Goal: Navigation & Orientation: Understand site structure

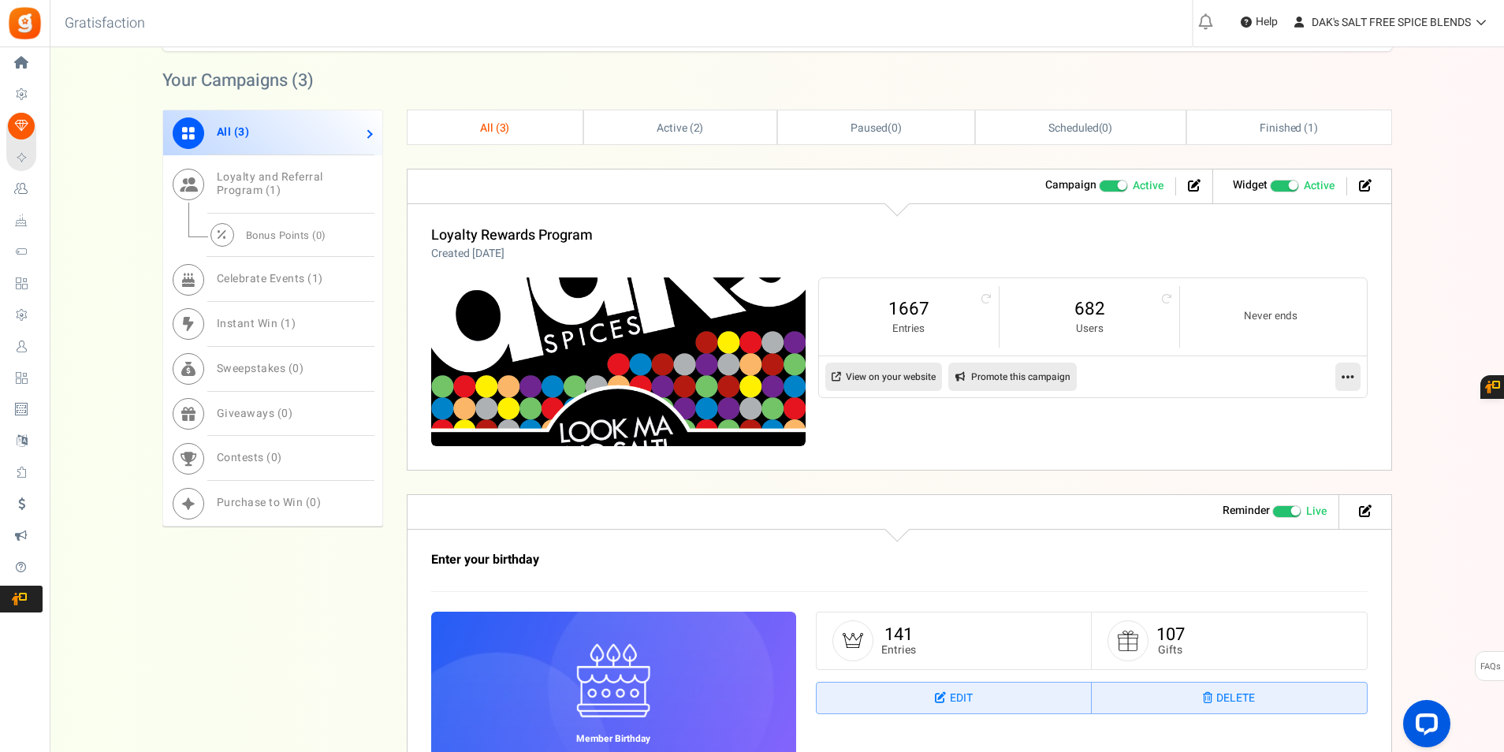
scroll to position [946, 0]
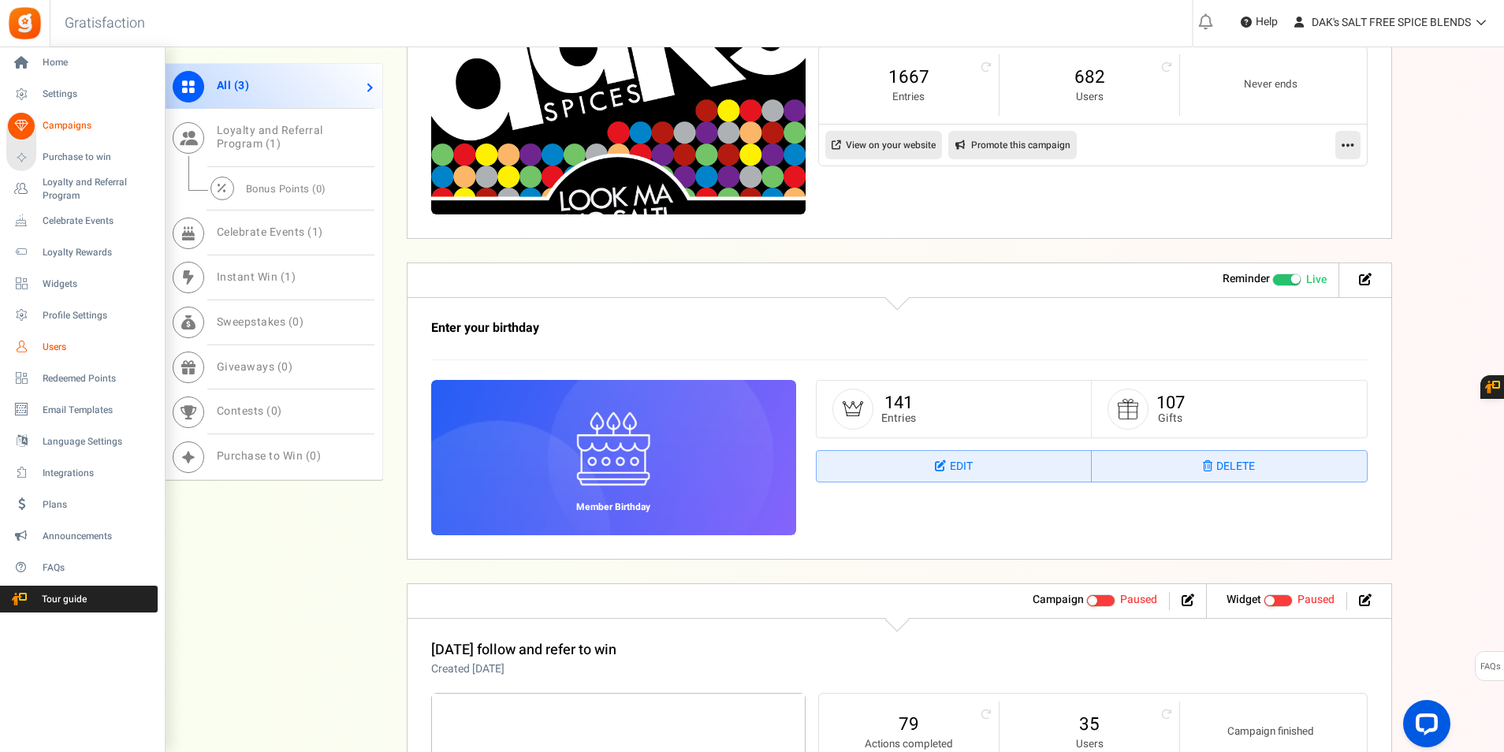
click at [58, 348] on span "Users" at bounding box center [98, 347] width 110 height 13
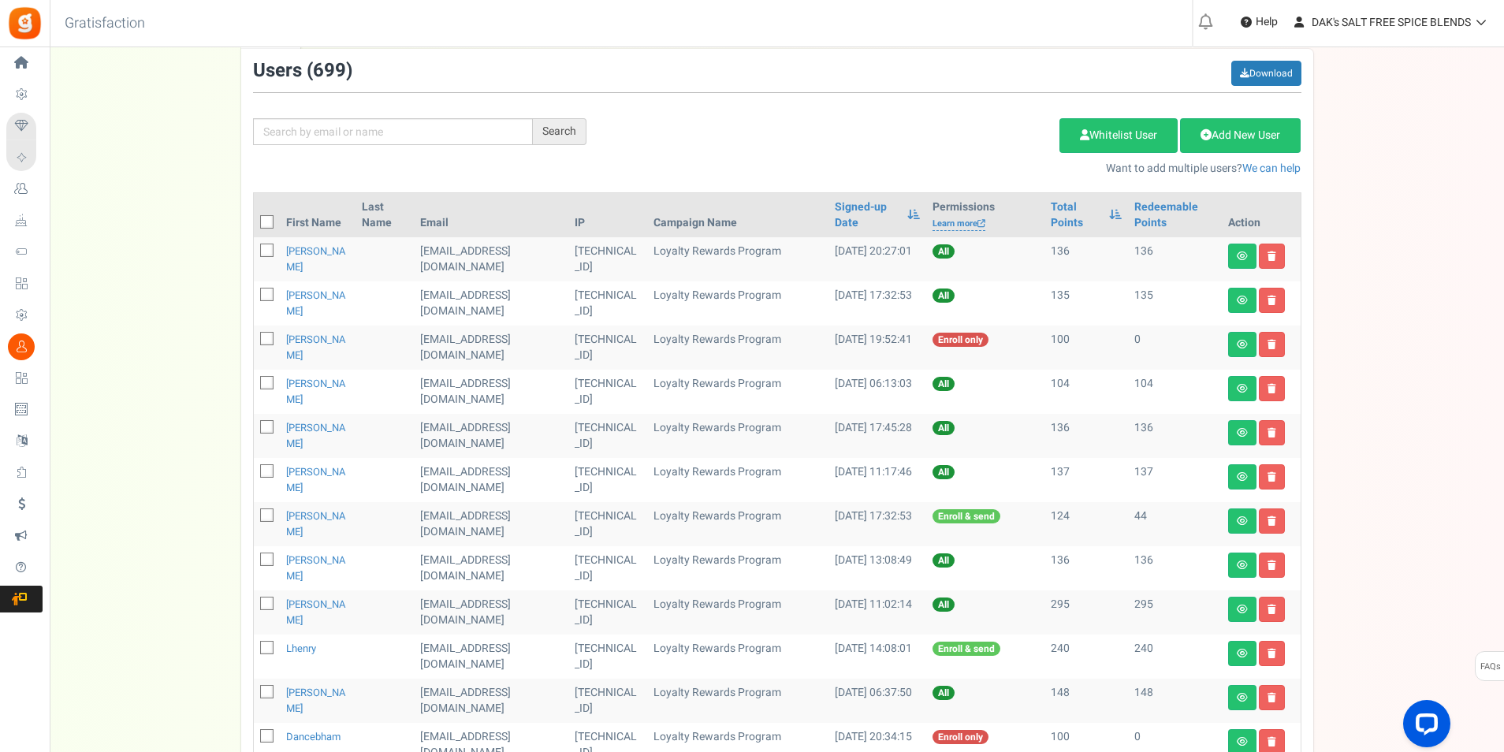
scroll to position [158, 0]
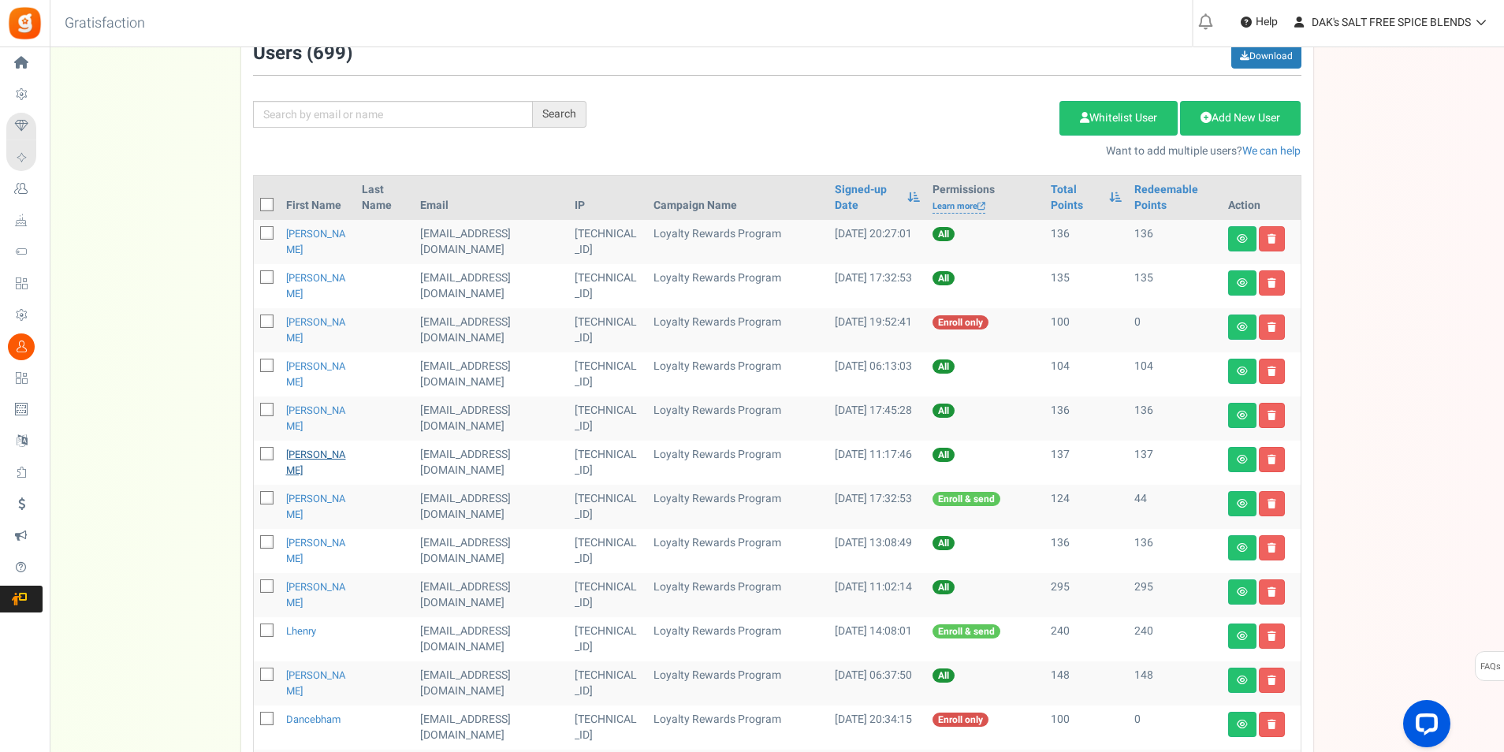
click at [326, 456] on link "[PERSON_NAME]" at bounding box center [316, 462] width 60 height 31
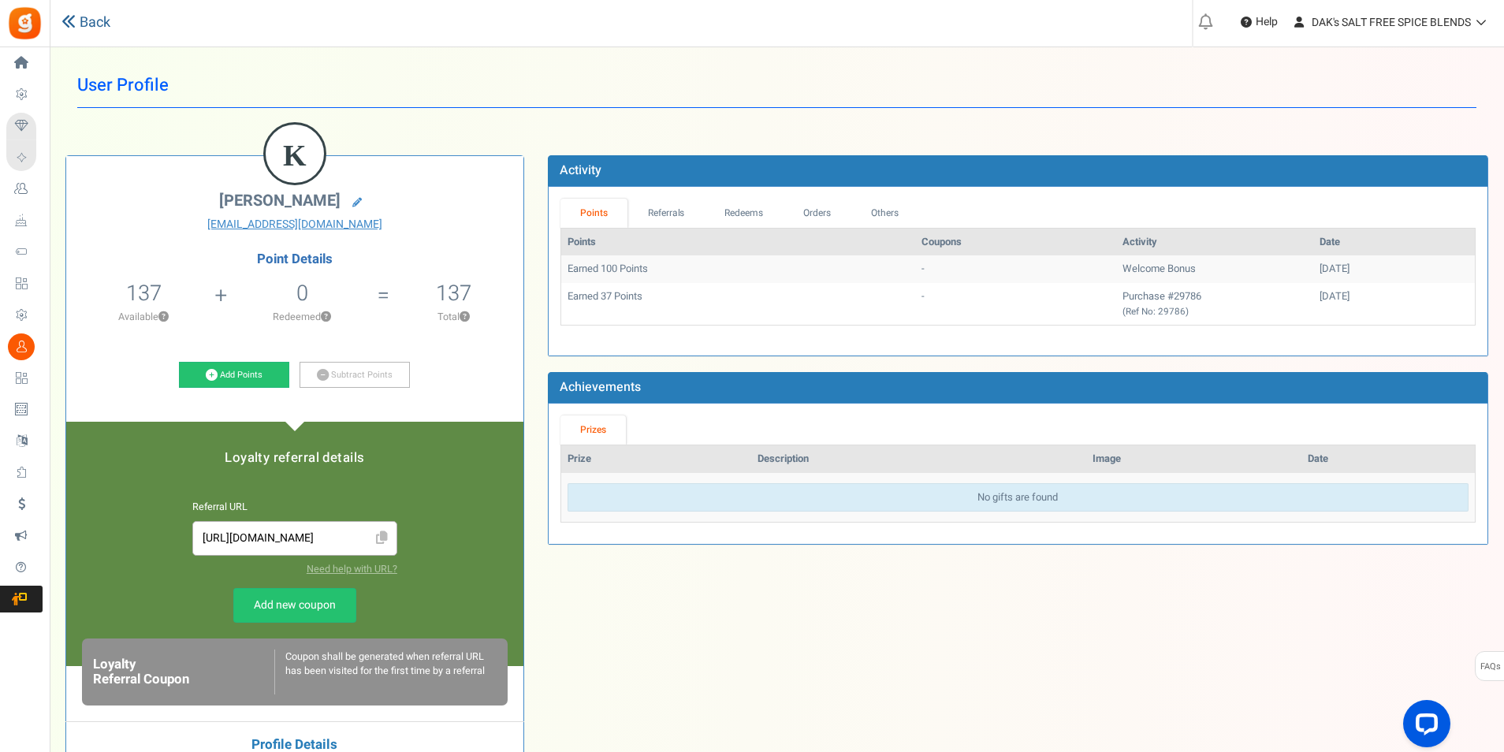
click at [97, 24] on link "Back" at bounding box center [85, 23] width 49 height 20
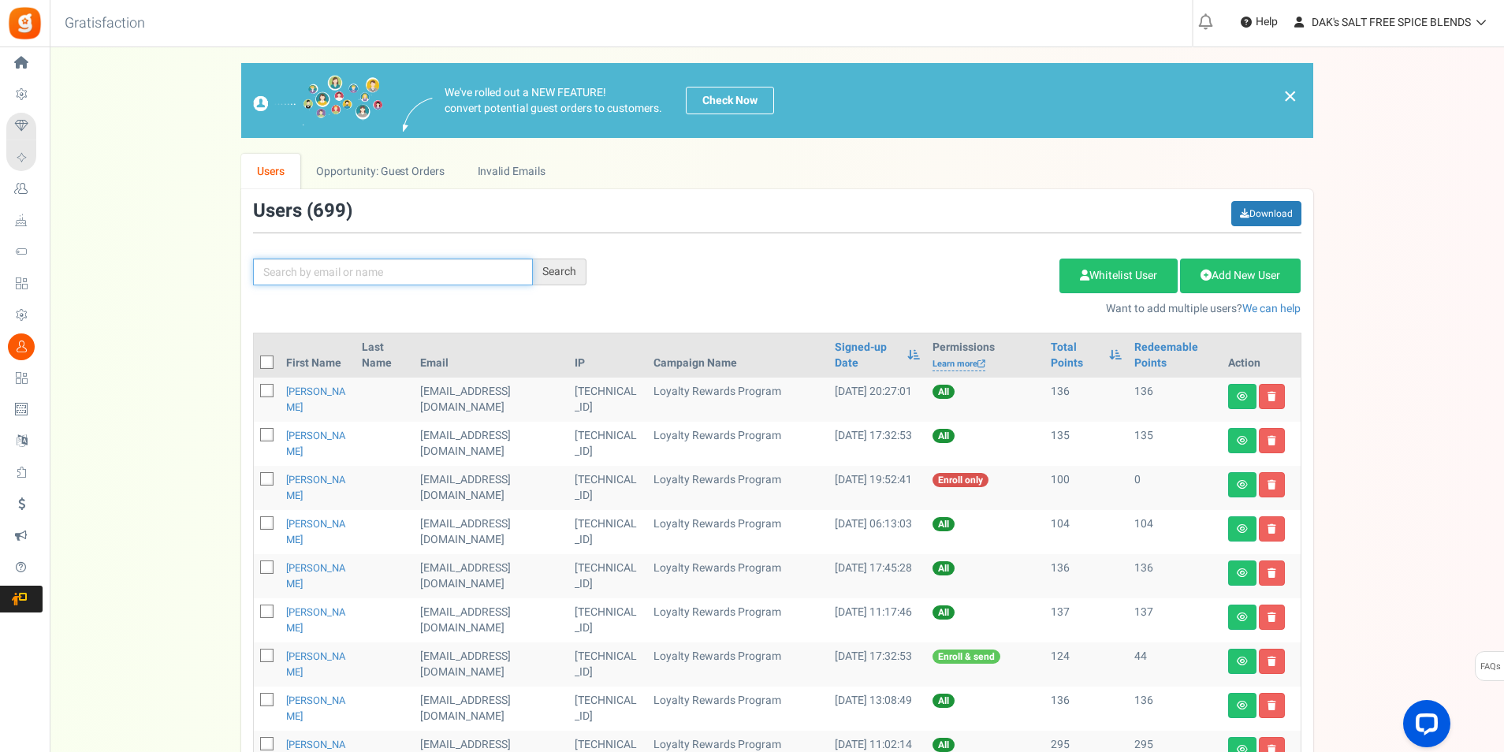
click at [397, 272] on input "text" at bounding box center [393, 272] width 280 height 27
type input "[PERSON_NAME]"
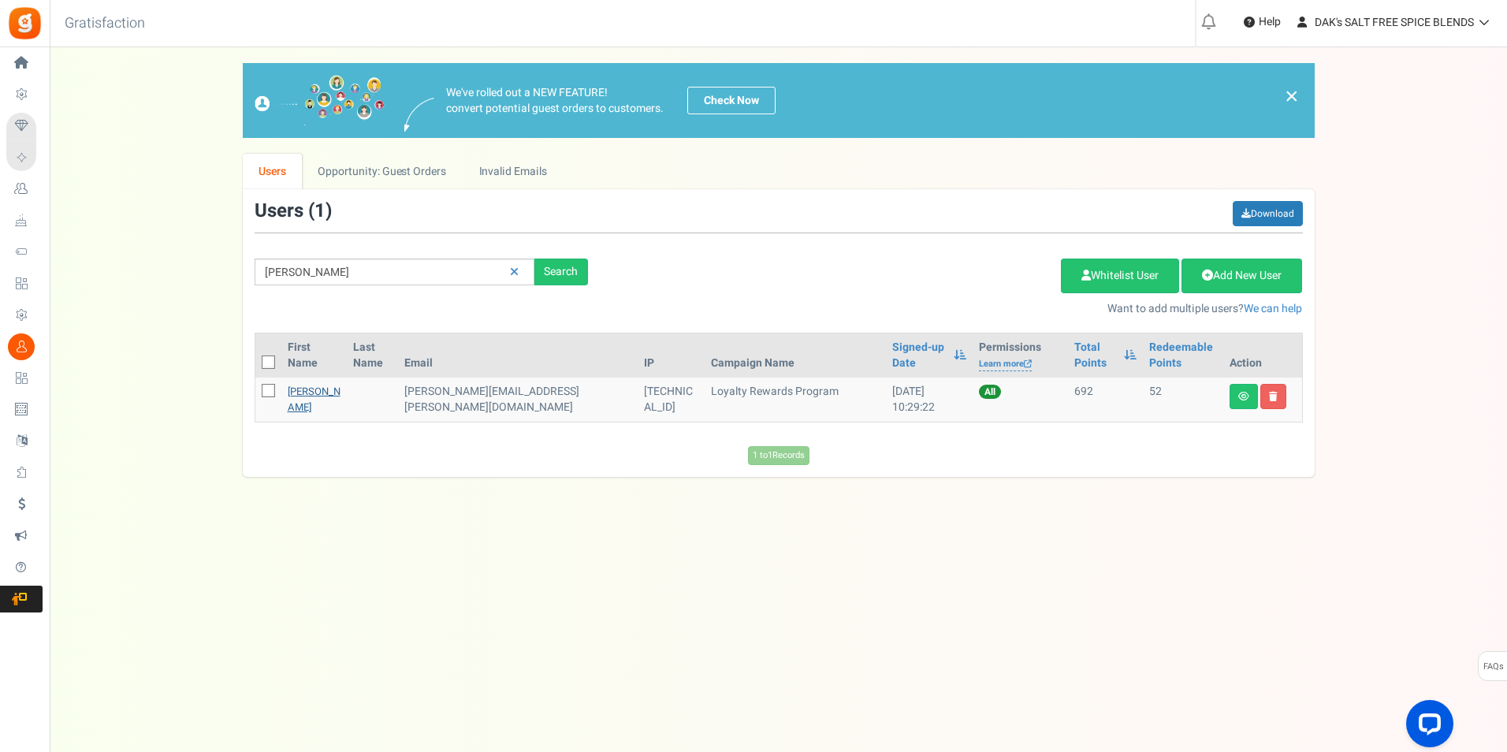
click at [305, 396] on link "[PERSON_NAME]" at bounding box center [314, 399] width 53 height 31
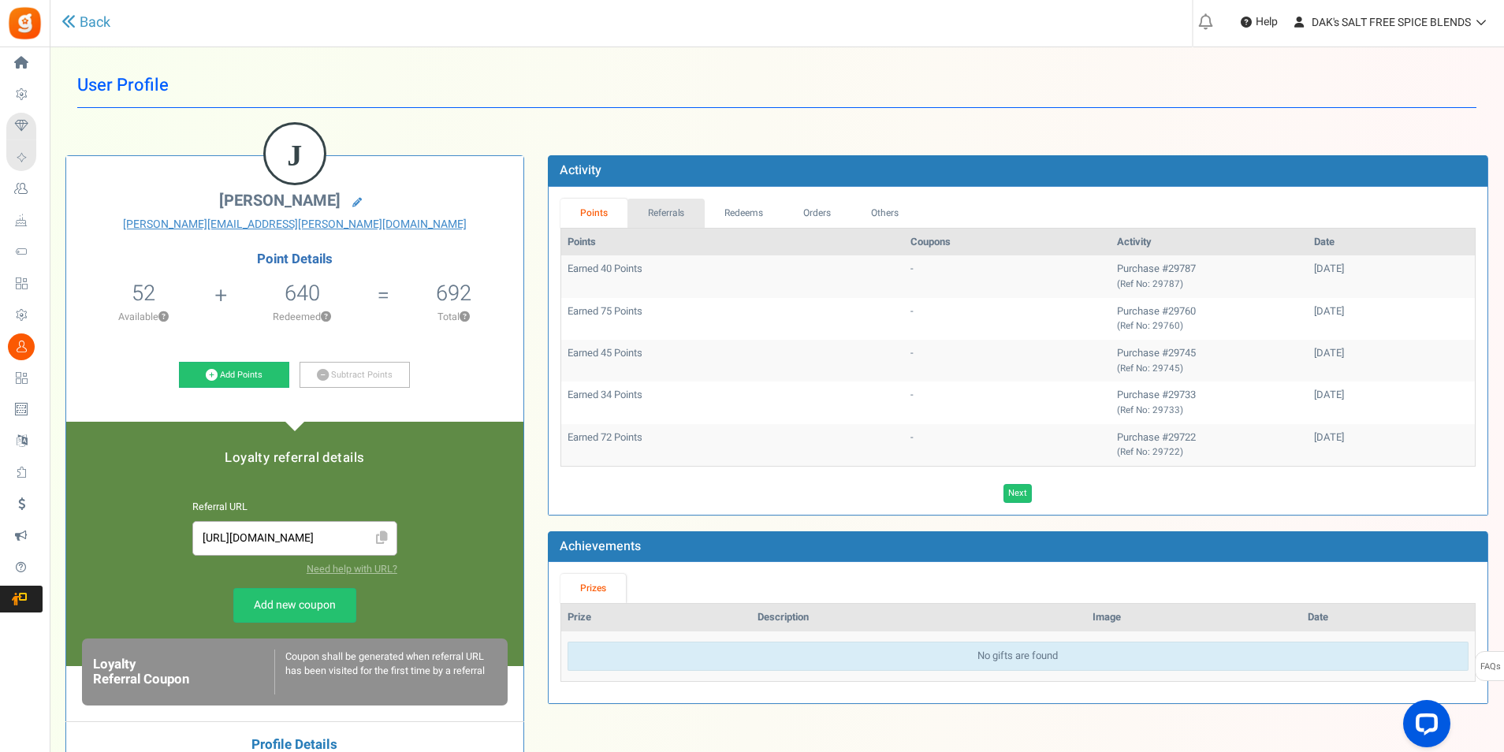
click at [665, 218] on link "Referrals" at bounding box center [666, 213] width 77 height 29
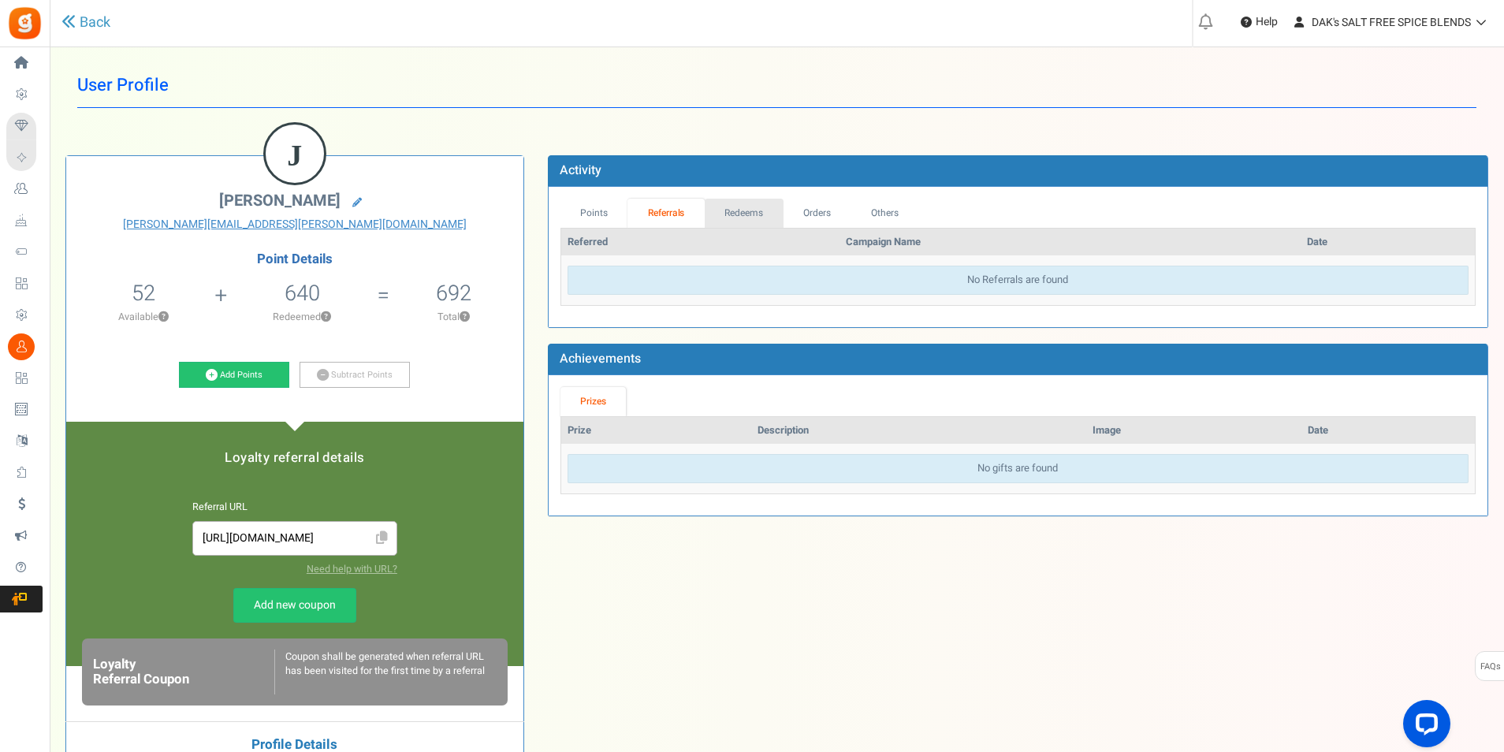
click at [737, 218] on link "Redeems" at bounding box center [744, 213] width 79 height 29
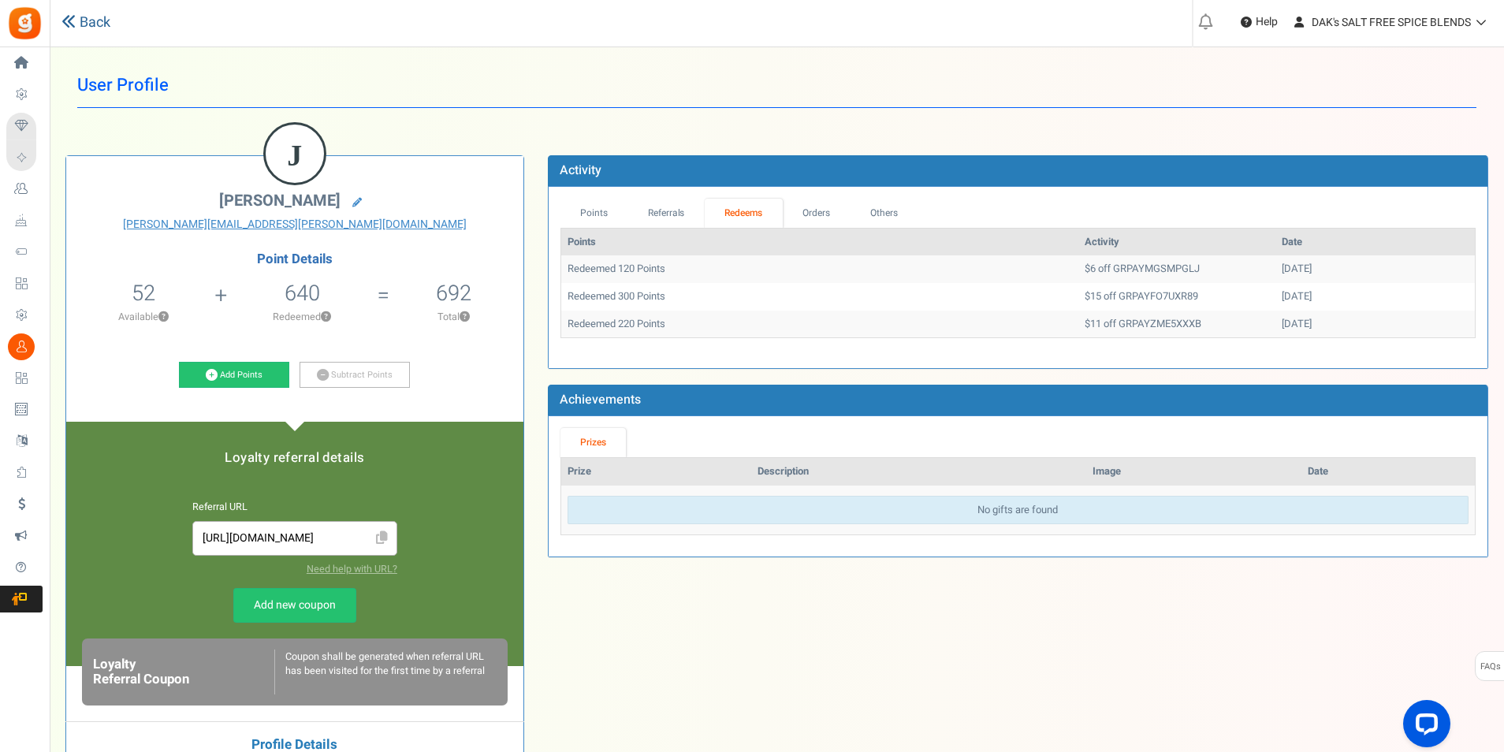
click at [83, 27] on link "Back" at bounding box center [85, 23] width 49 height 20
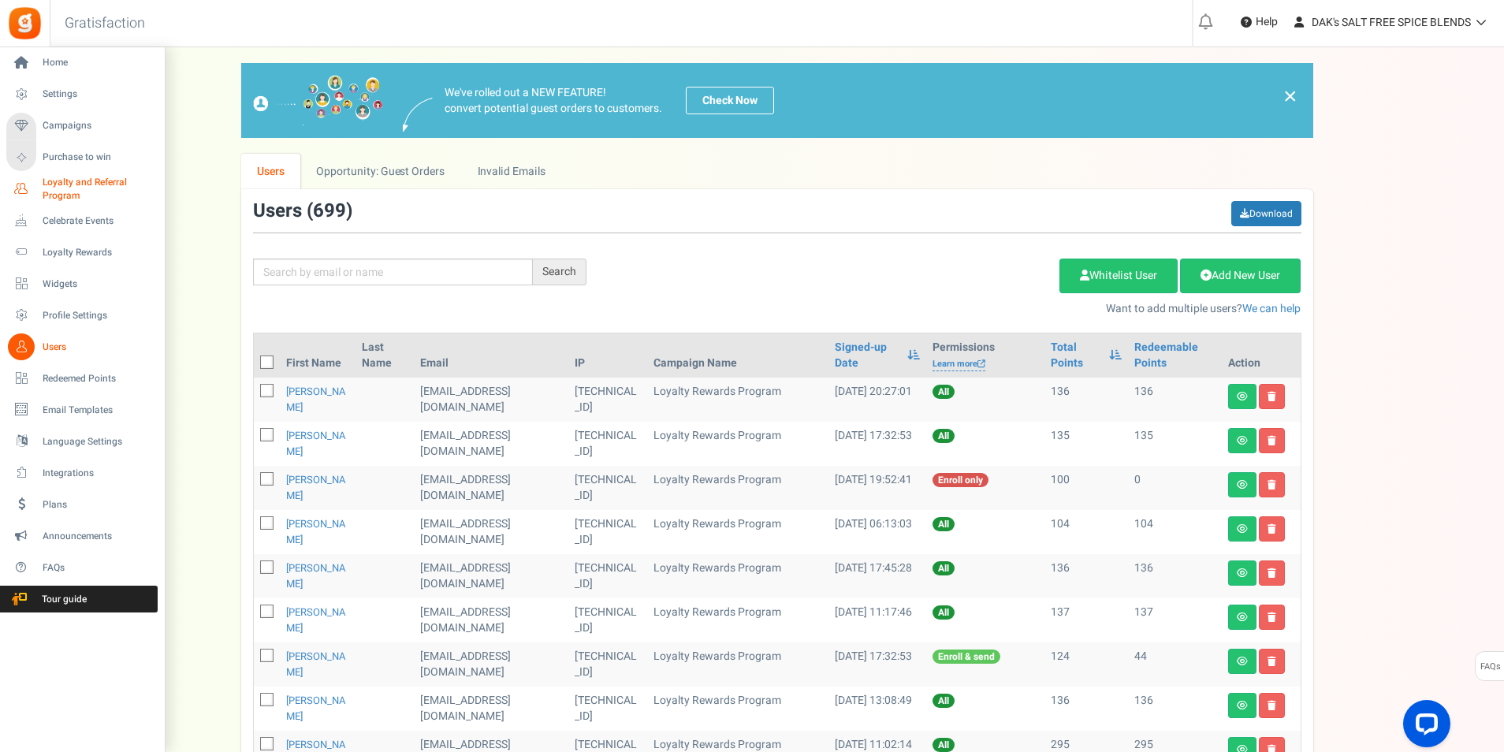
click at [71, 189] on span "Loyalty and Referral Program" at bounding box center [100, 189] width 115 height 27
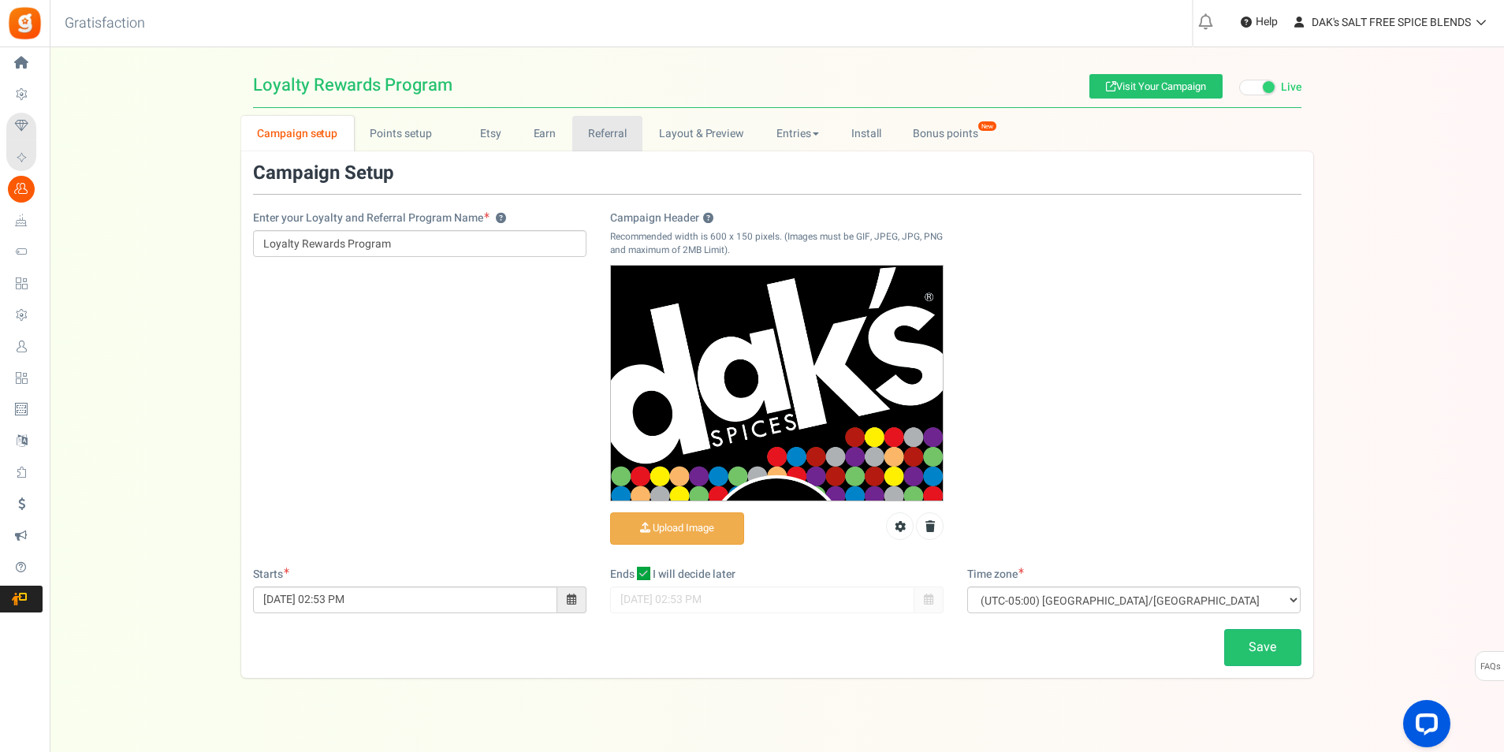
click at [592, 140] on link "Referral" at bounding box center [607, 133] width 71 height 35
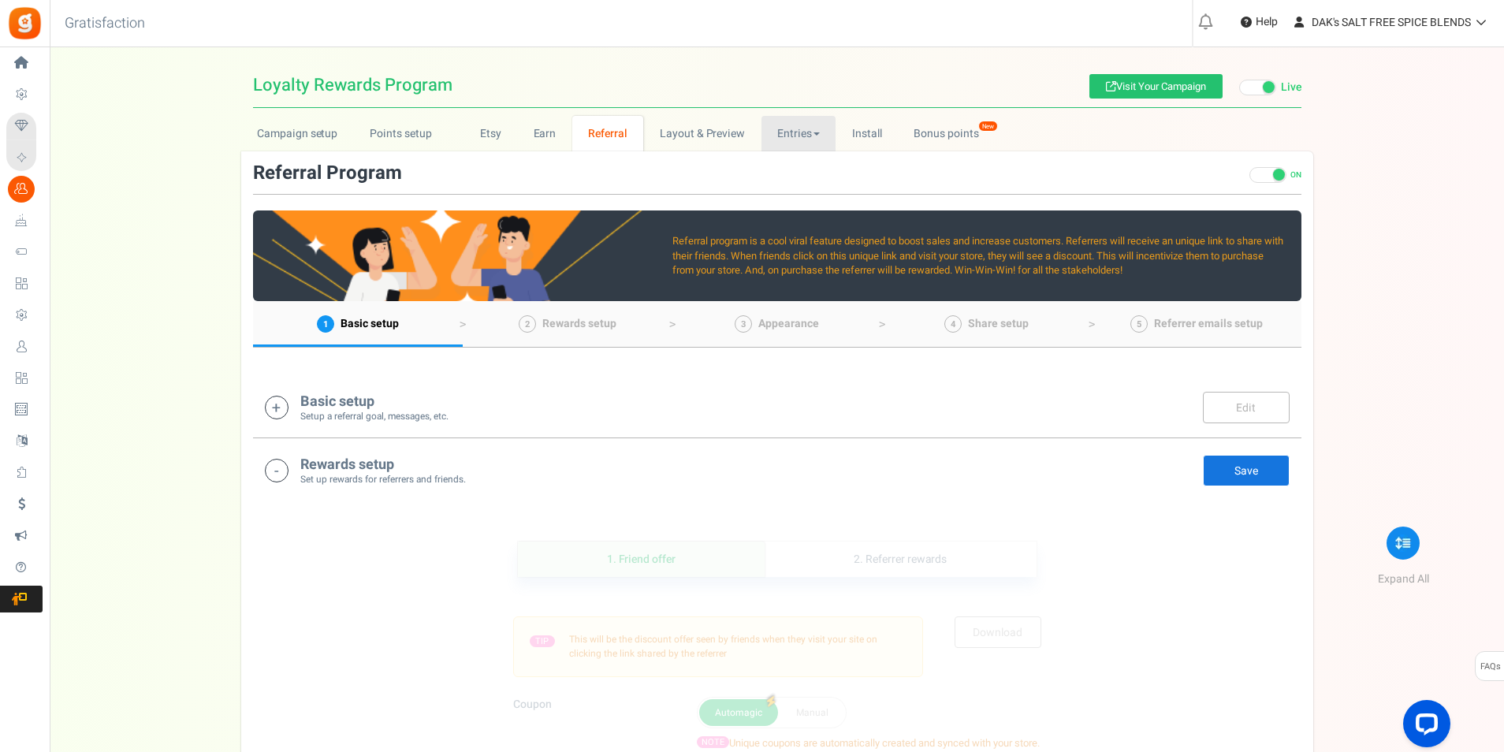
click at [782, 135] on link "Entries" at bounding box center [799, 133] width 75 height 35
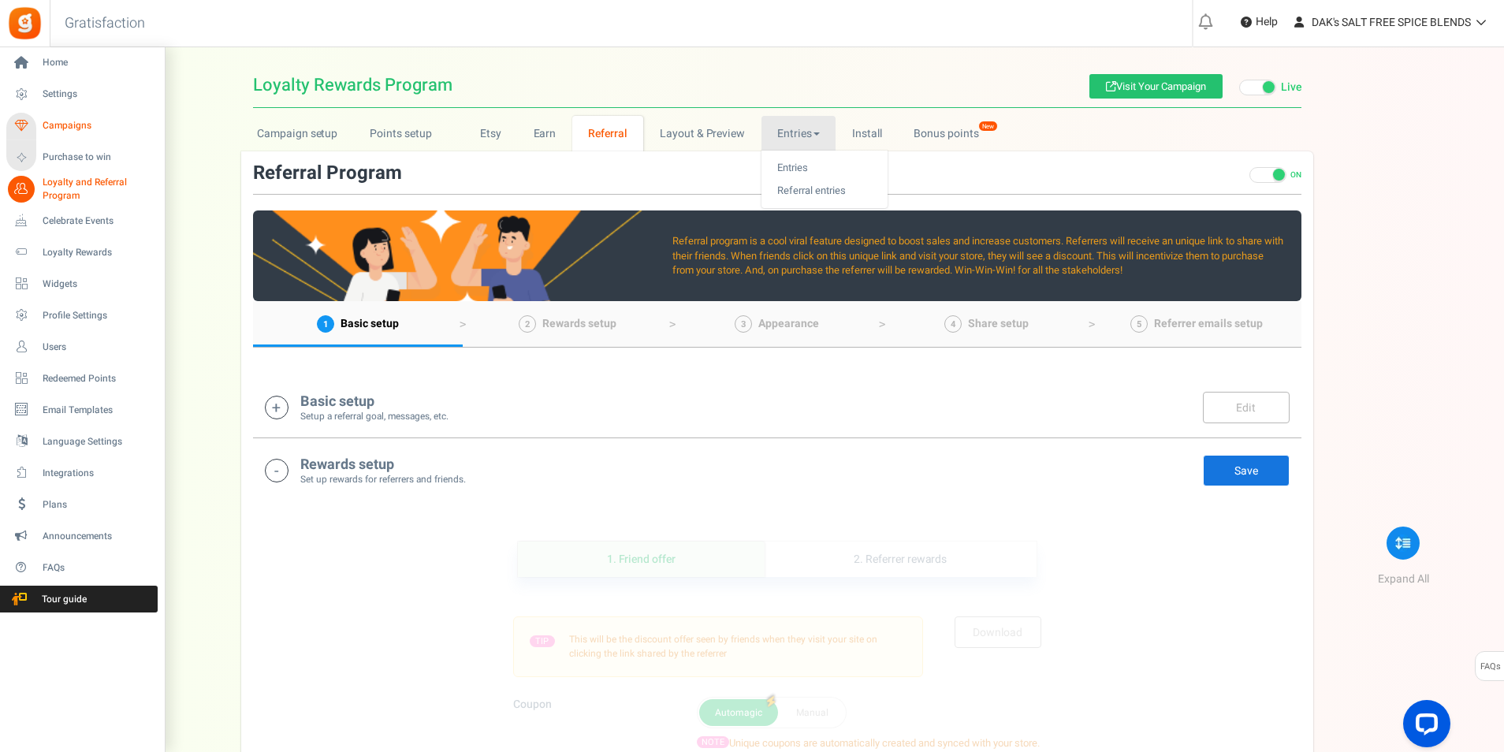
click at [62, 122] on span "Campaigns" at bounding box center [98, 125] width 110 height 13
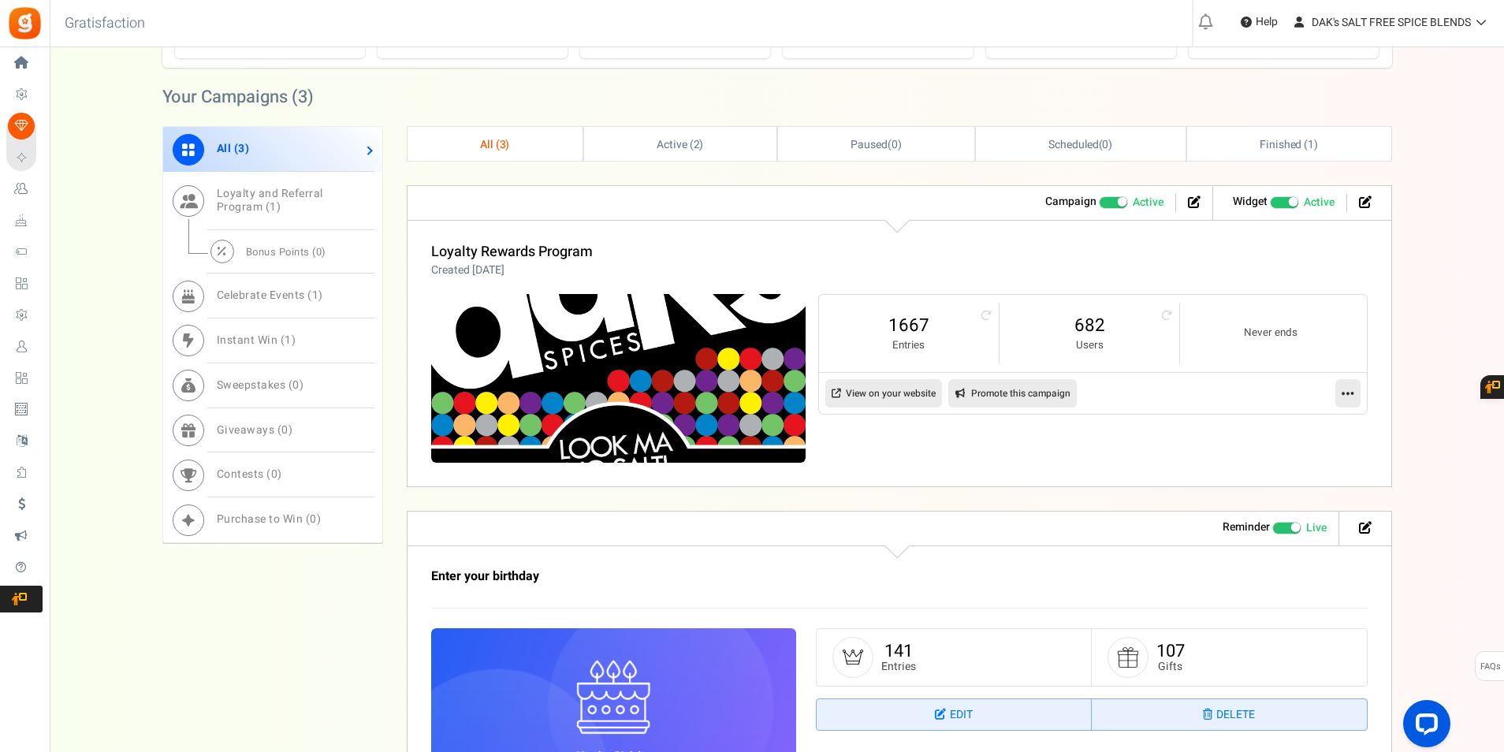
scroll to position [695, 0]
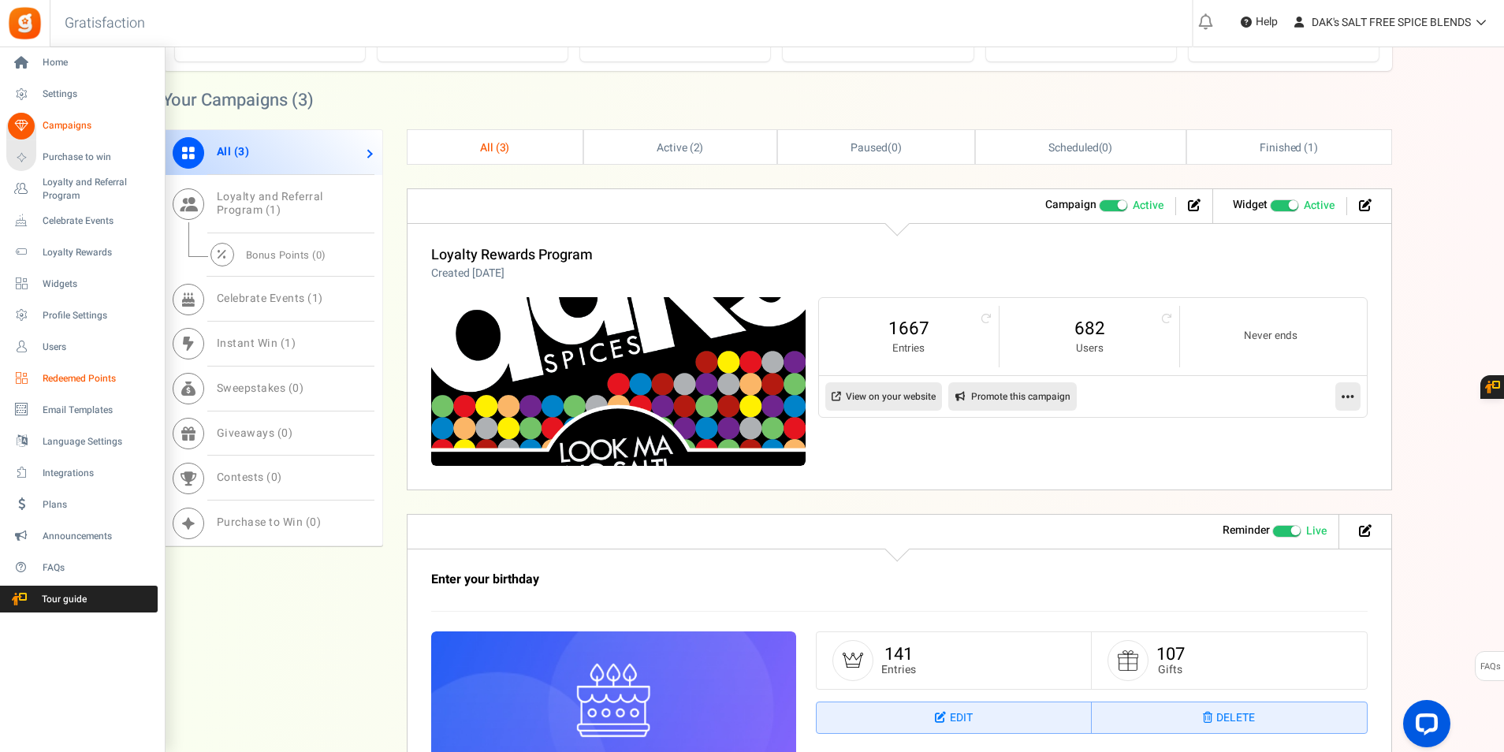
click at [77, 381] on span "Redeemed Points" at bounding box center [98, 378] width 110 height 13
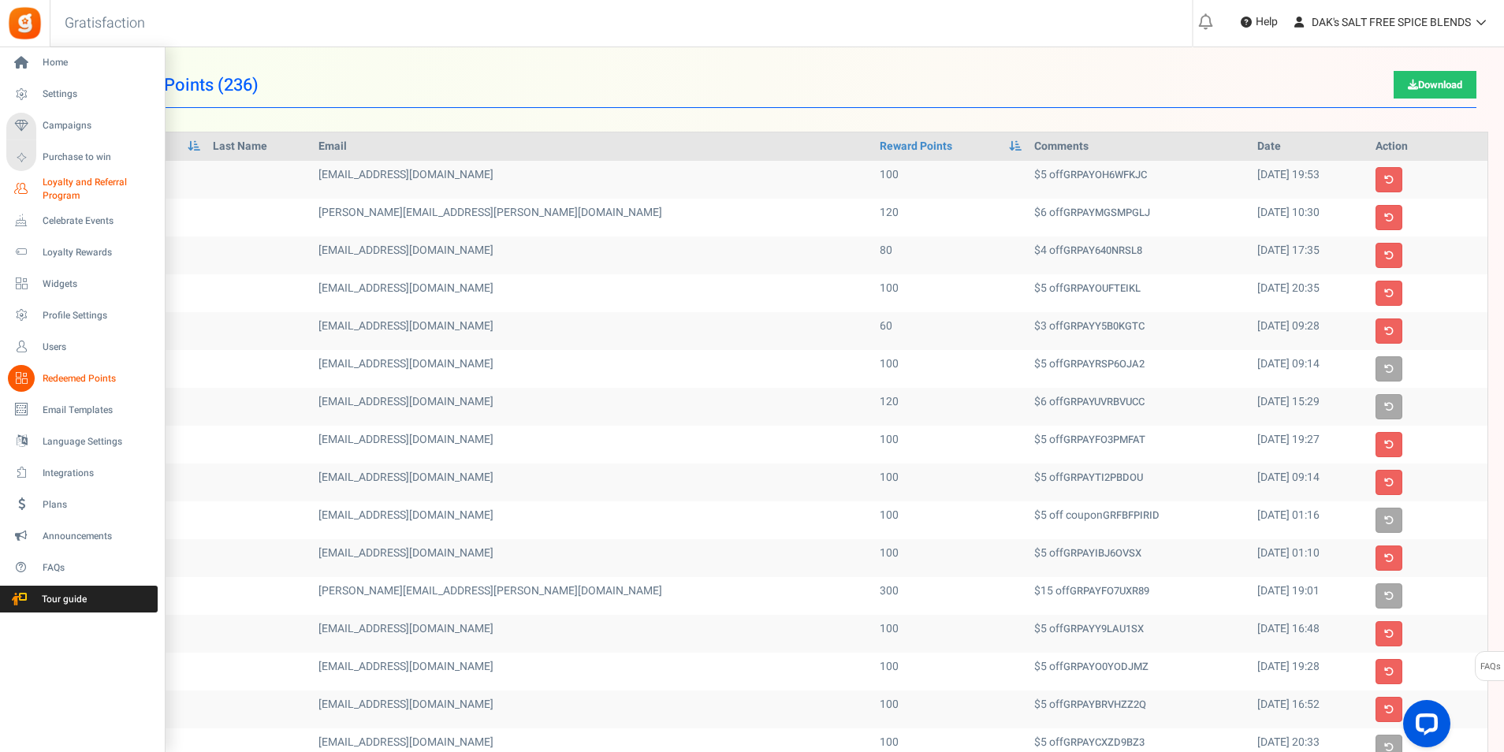
click at [80, 184] on span "Loyalty and Referral Program" at bounding box center [100, 189] width 115 height 27
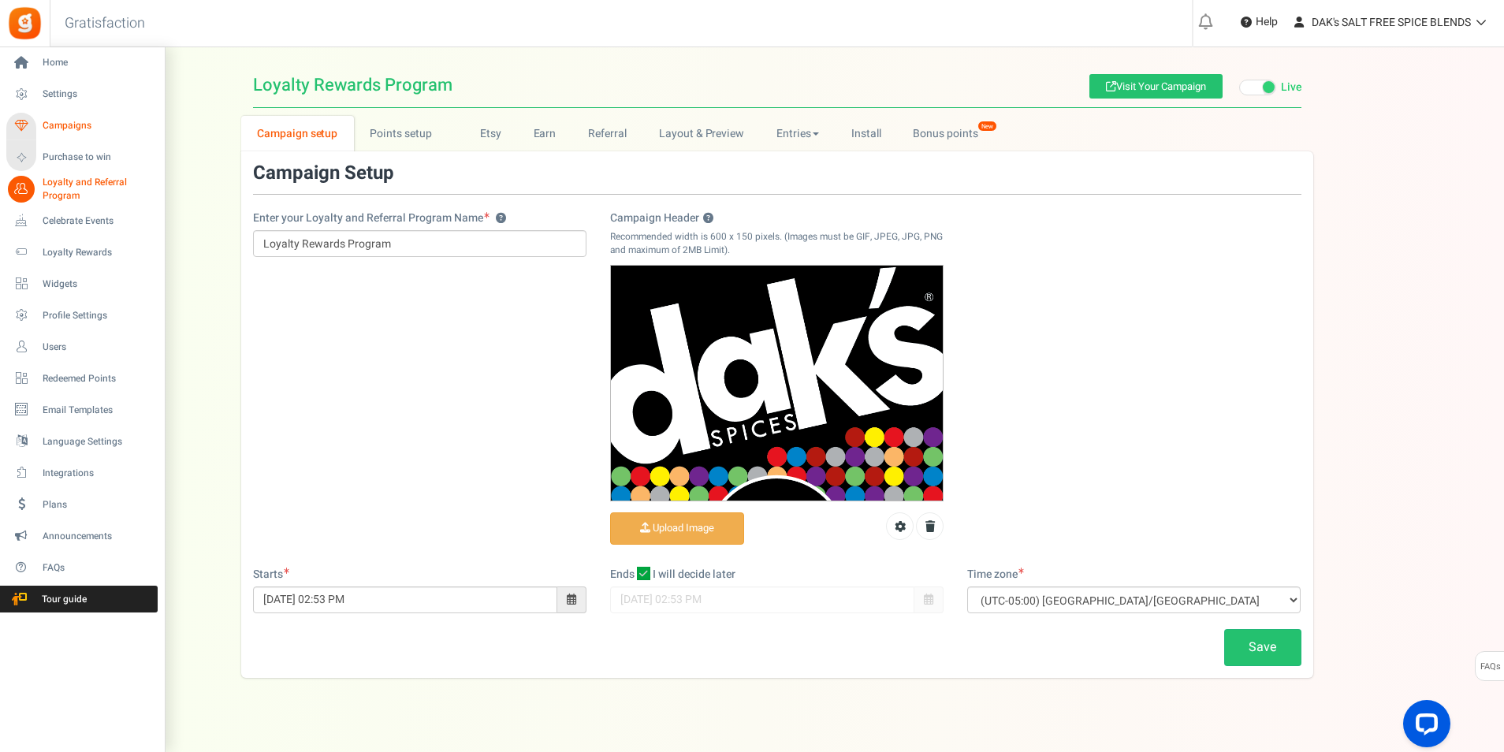
click at [50, 126] on span "Campaigns" at bounding box center [98, 125] width 110 height 13
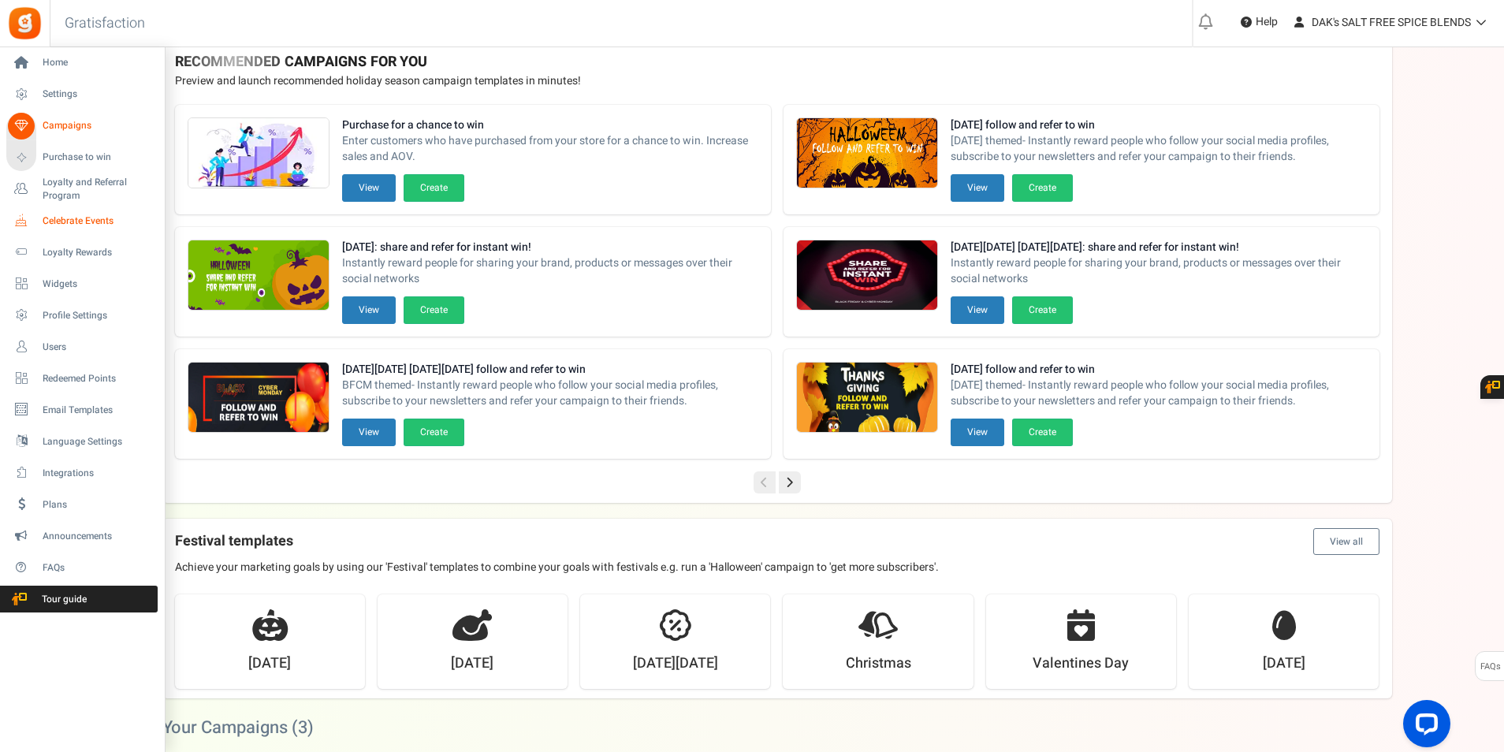
scroll to position [79, 0]
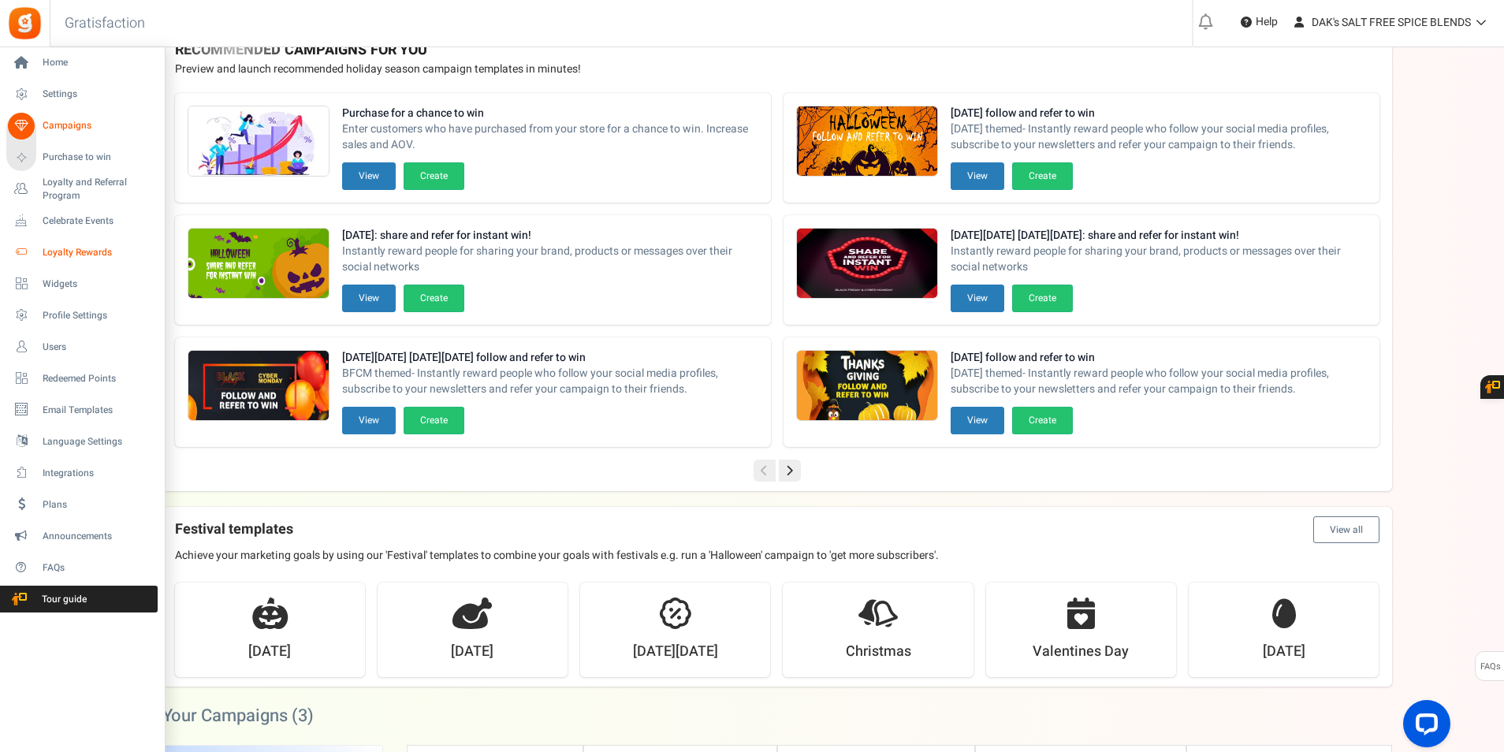
click at [94, 250] on span "Loyalty Rewards" at bounding box center [98, 252] width 110 height 13
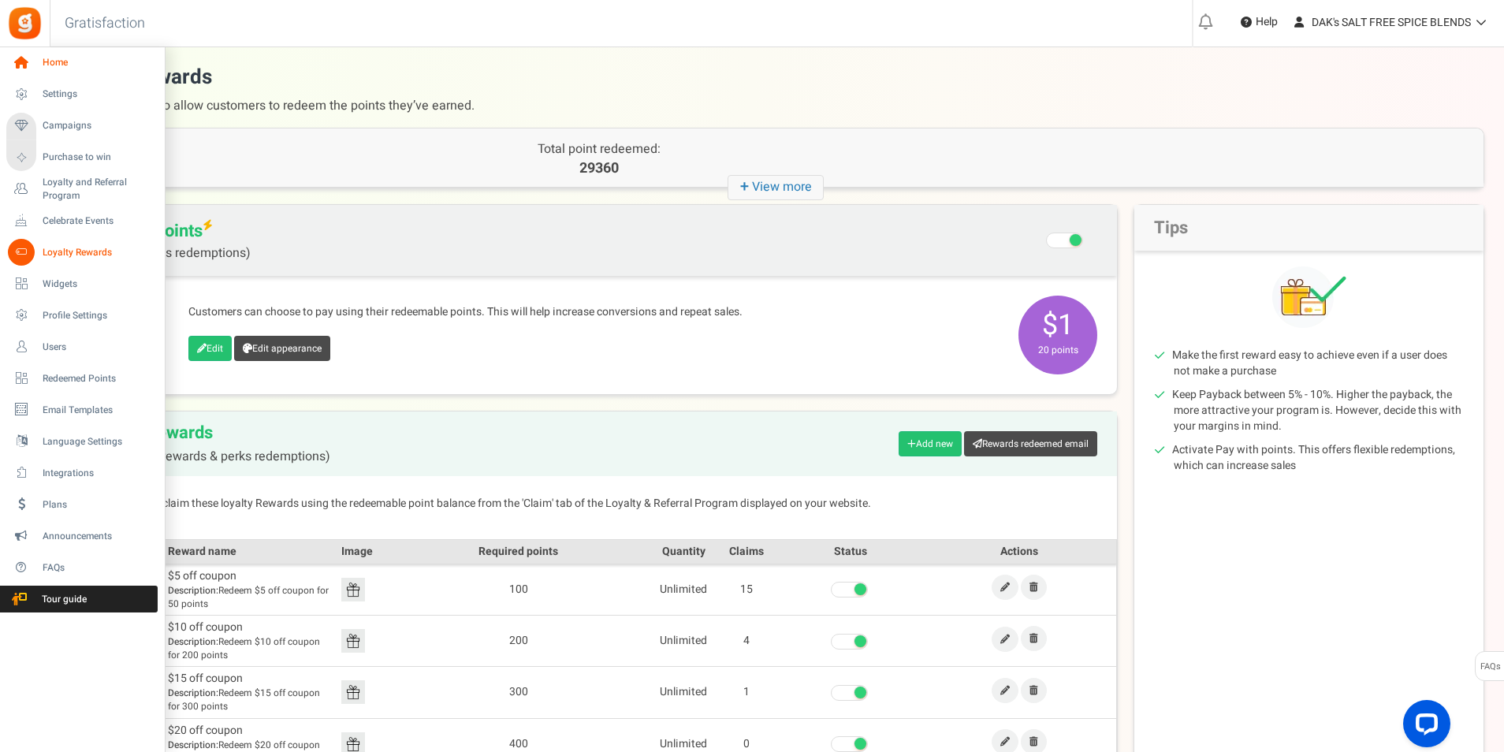
click at [19, 58] on icon at bounding box center [21, 63] width 27 height 27
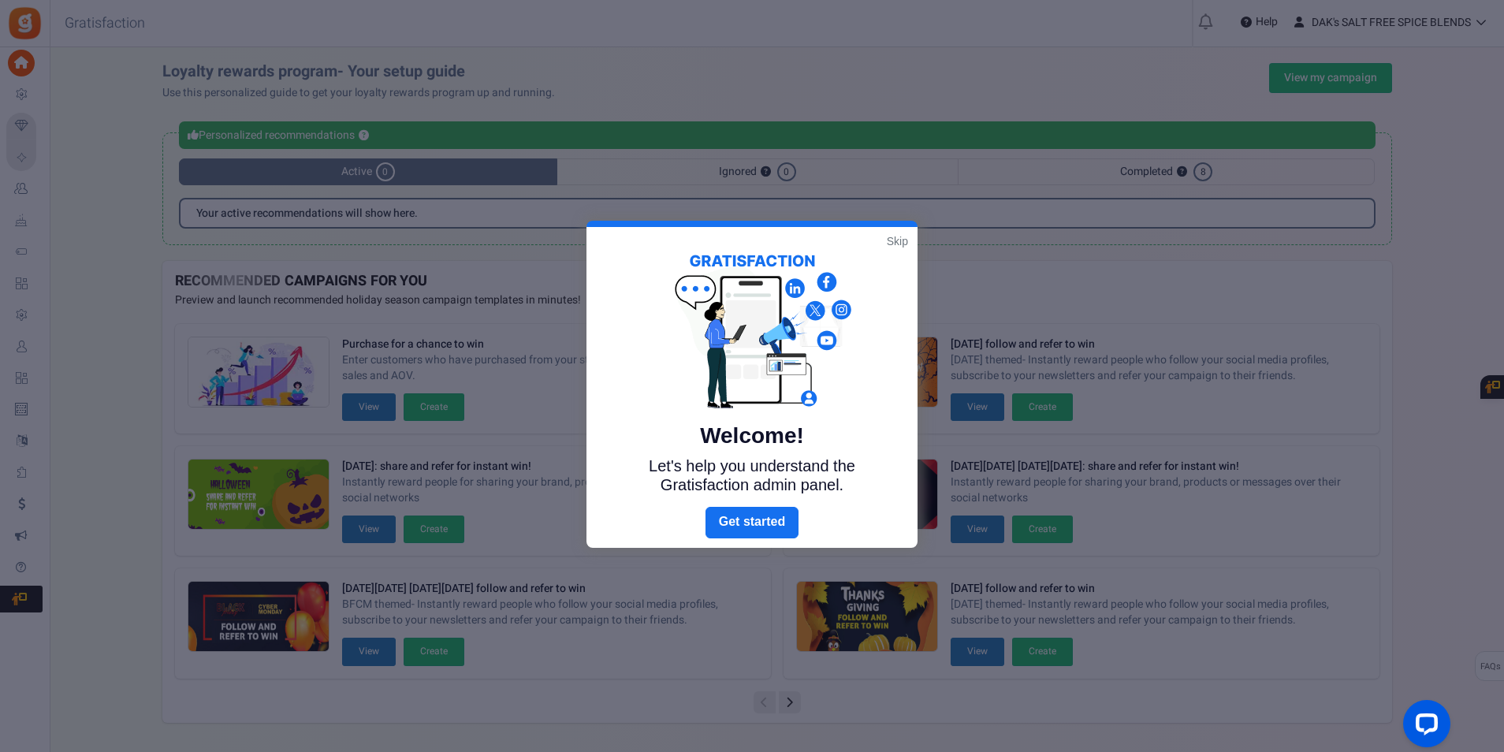
click at [898, 241] on link "Skip" at bounding box center [897, 241] width 21 height 16
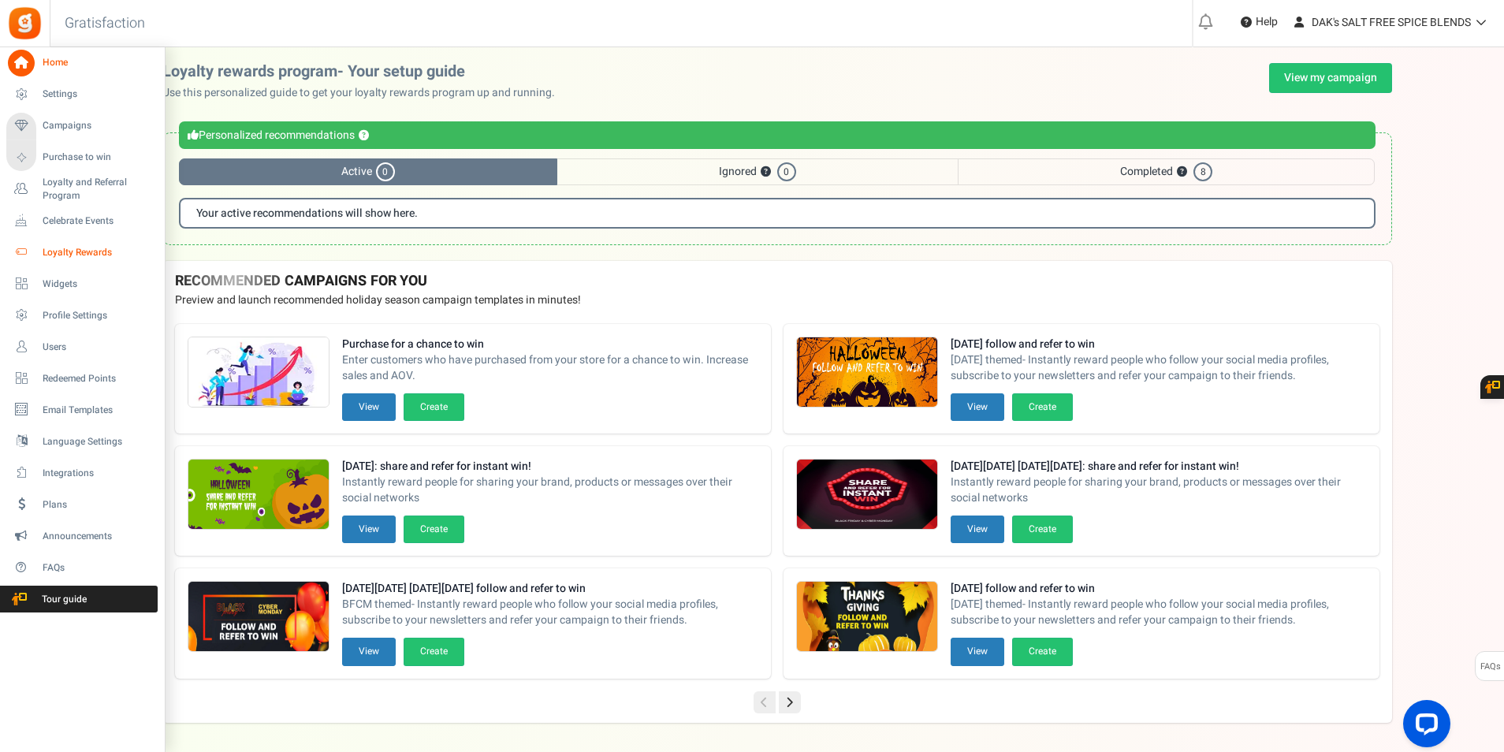
scroll to position [50, 0]
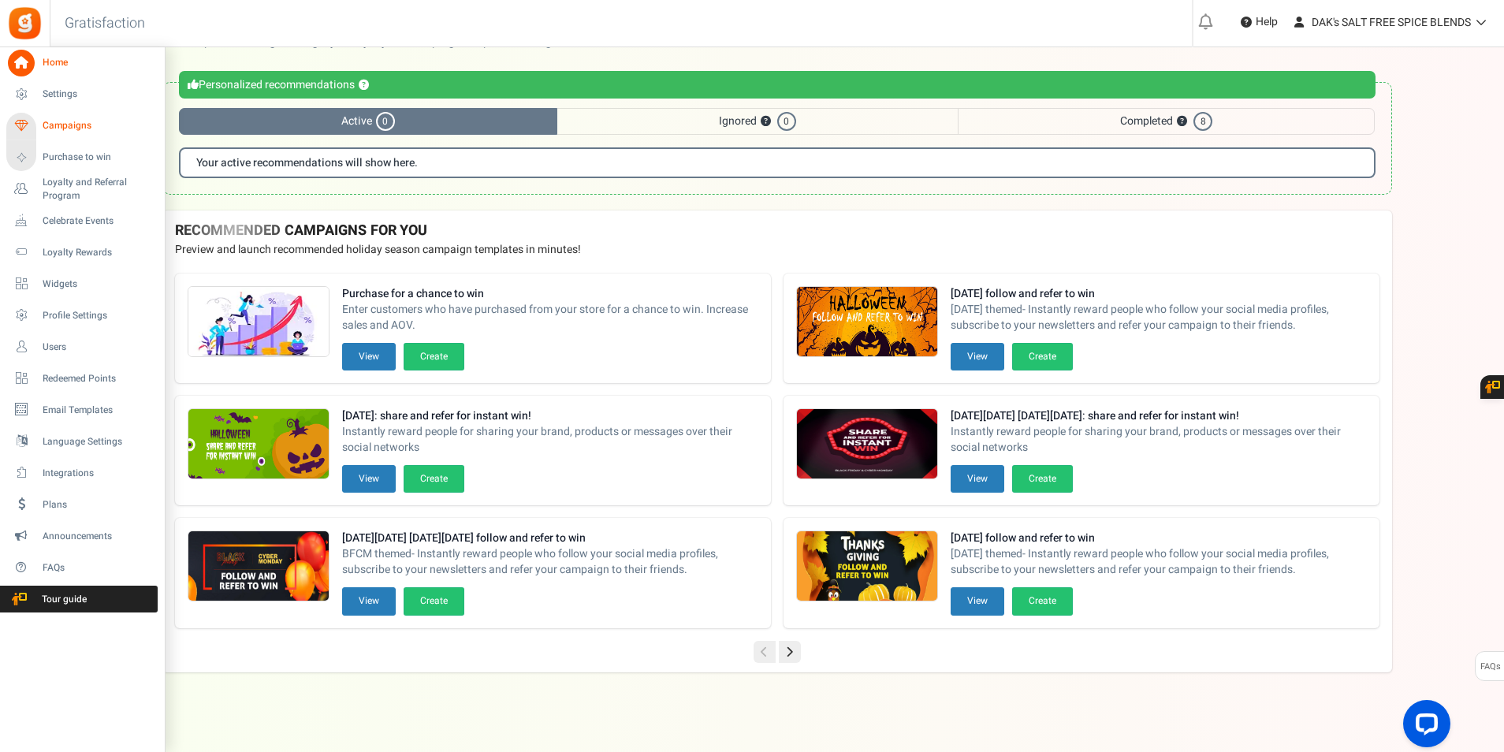
click at [65, 126] on span "Campaigns" at bounding box center [98, 125] width 110 height 13
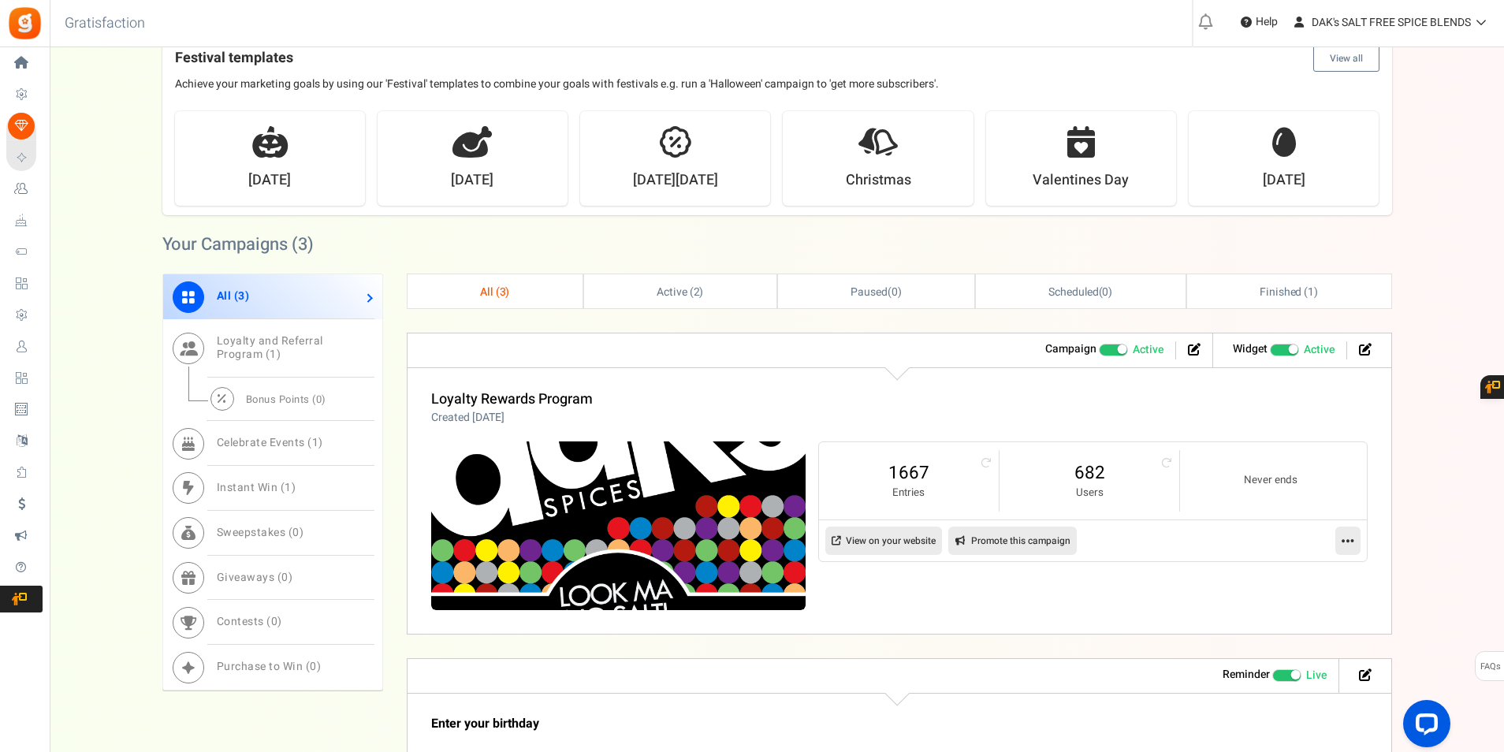
scroll to position [552, 0]
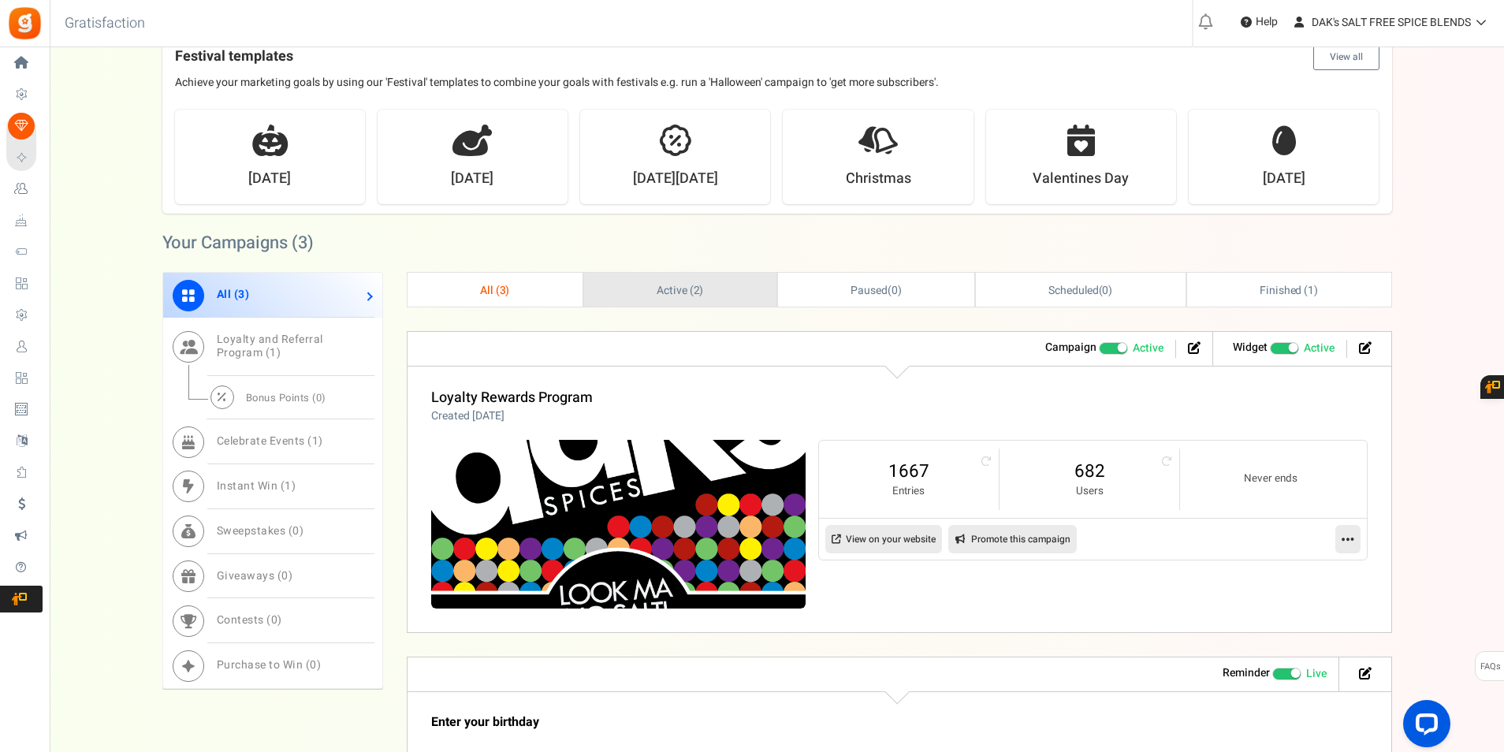
click at [675, 299] on span "Active ( 2 )" at bounding box center [680, 290] width 47 height 17
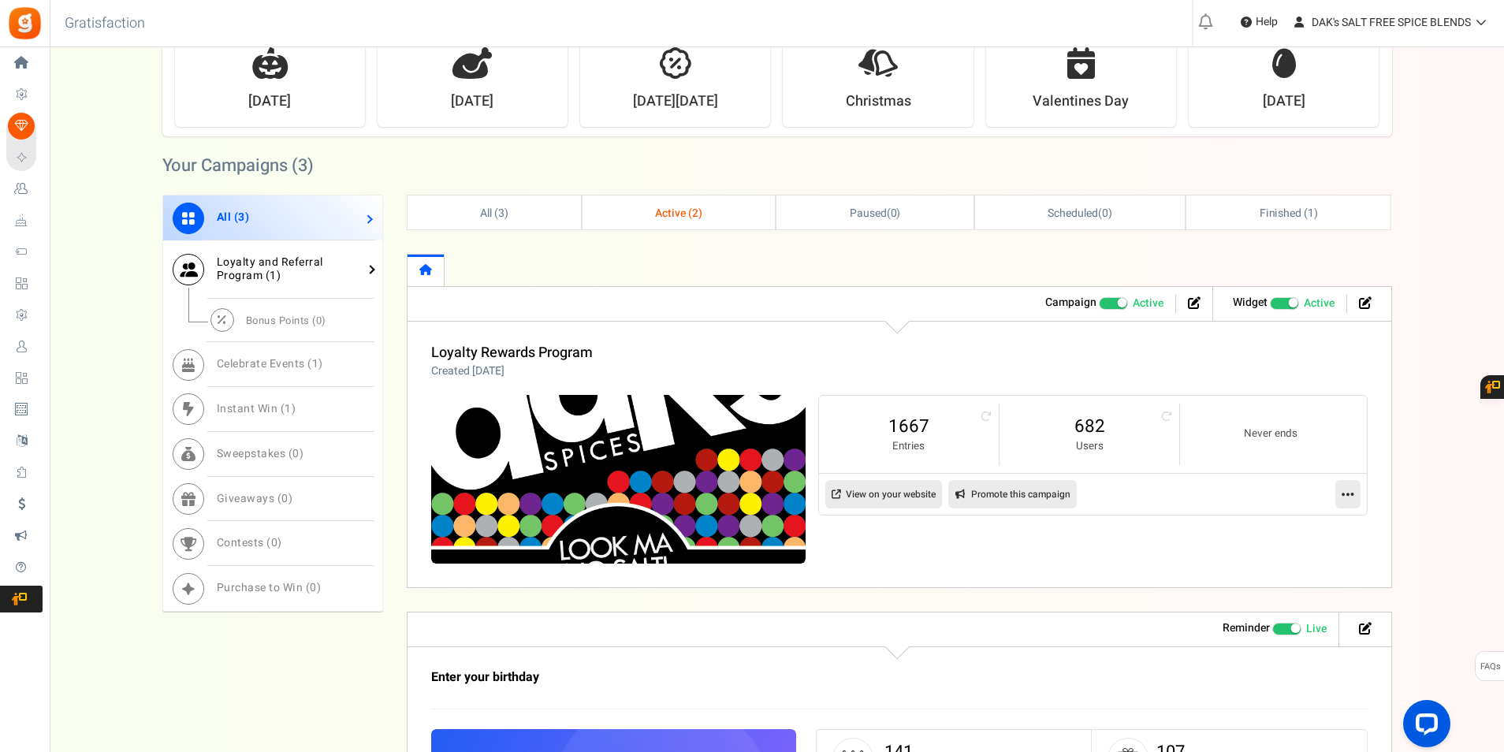
scroll to position [631, 0]
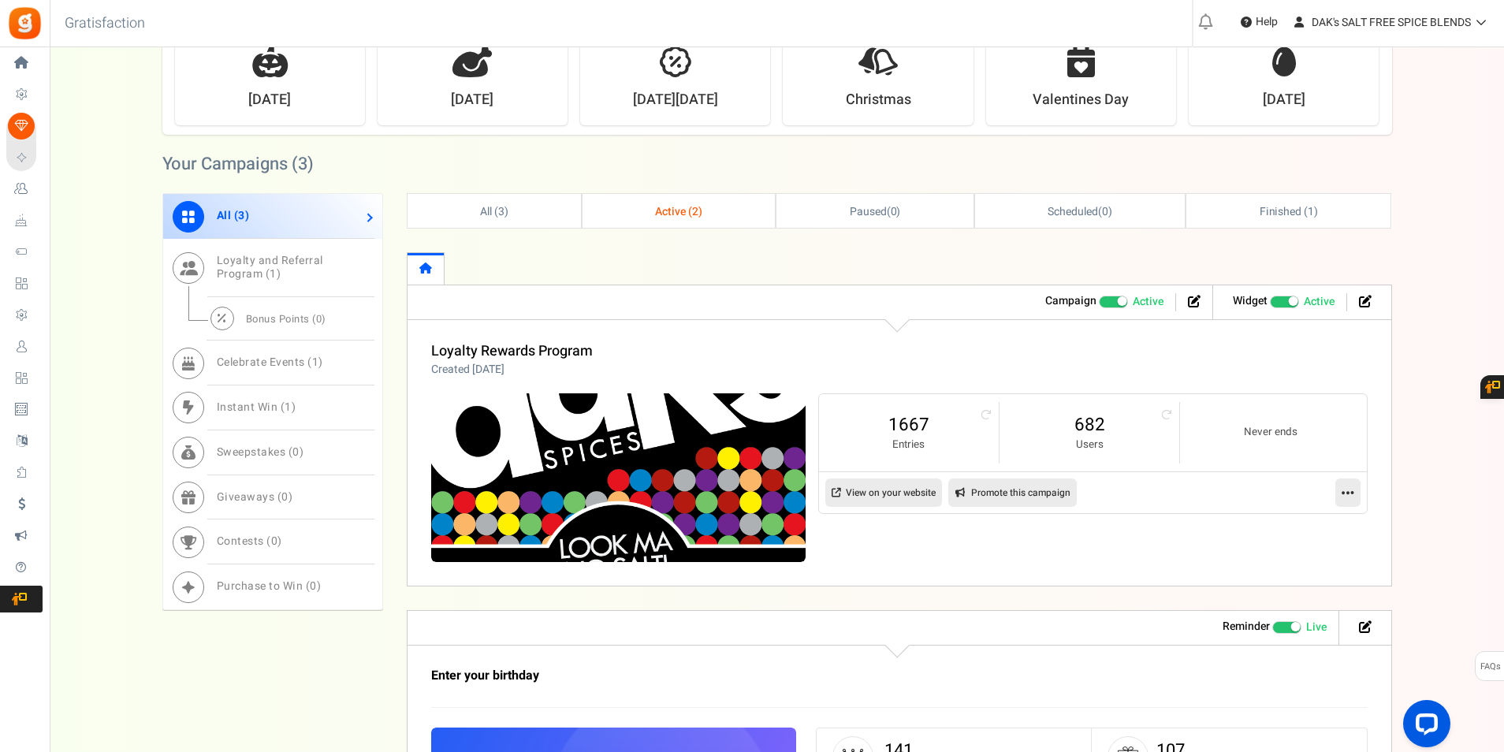
click at [0, 0] on span "Loyalty Rewards" at bounding box center [0, 0] width 0 height 0
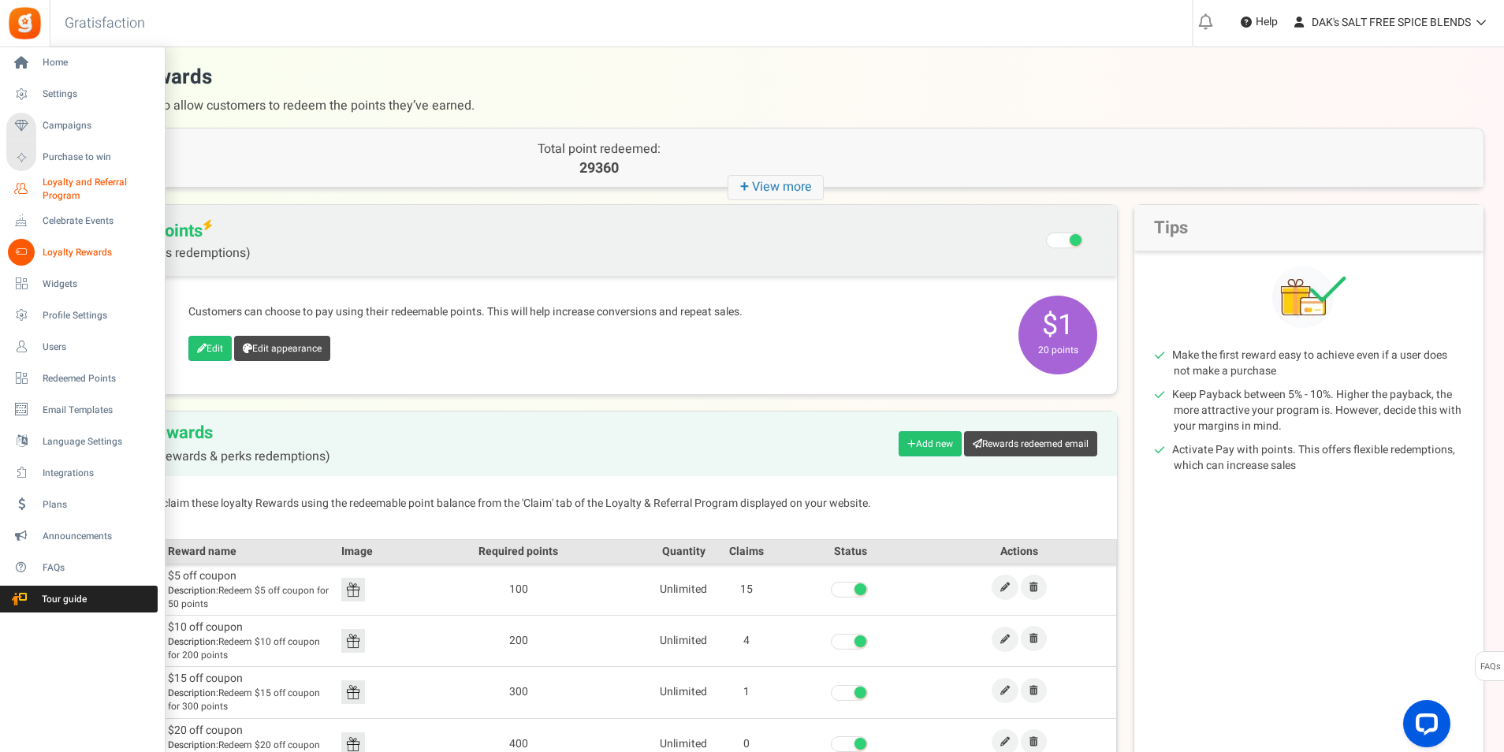
click at [75, 178] on span "Loyalty and Referral Program" at bounding box center [100, 189] width 115 height 27
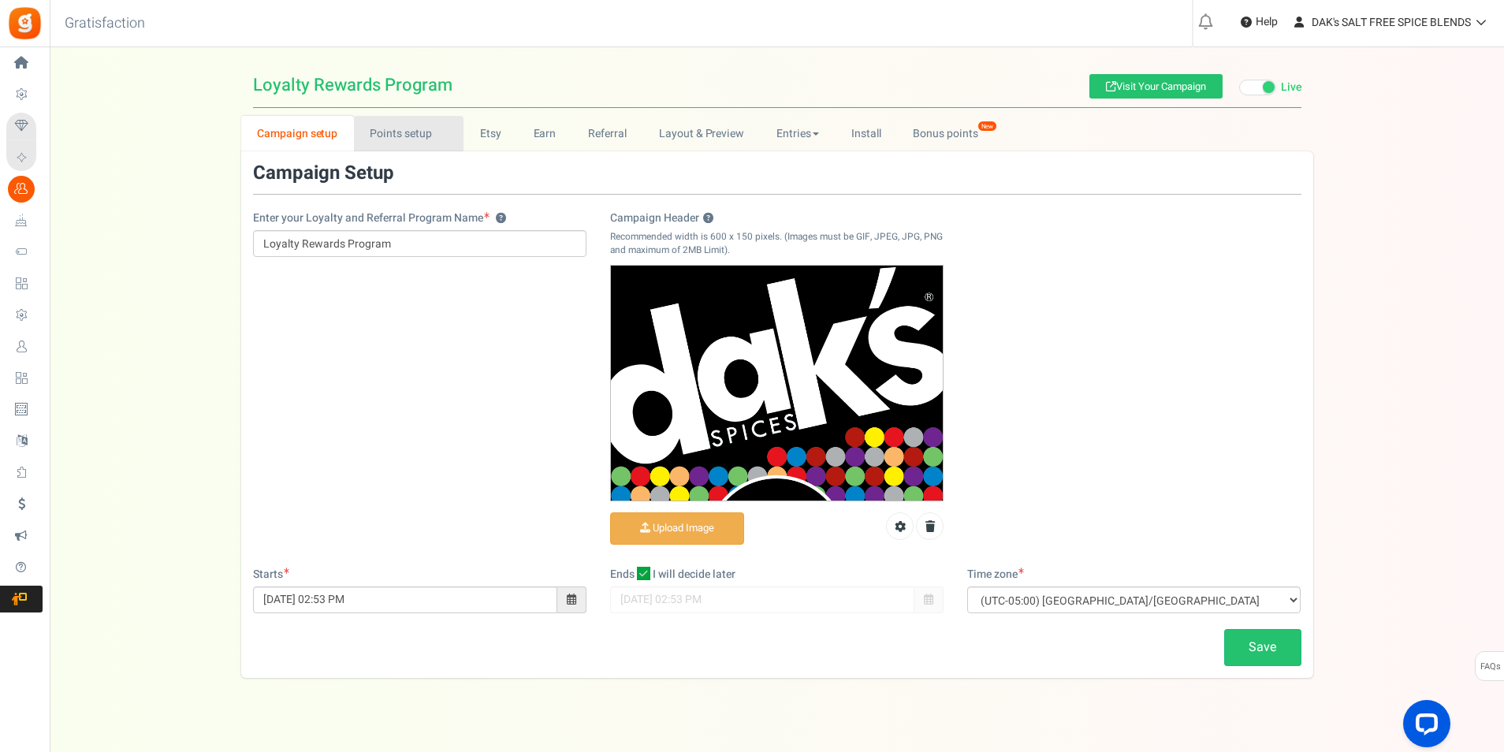
click at [403, 138] on link "Points setup New" at bounding box center [409, 133] width 110 height 35
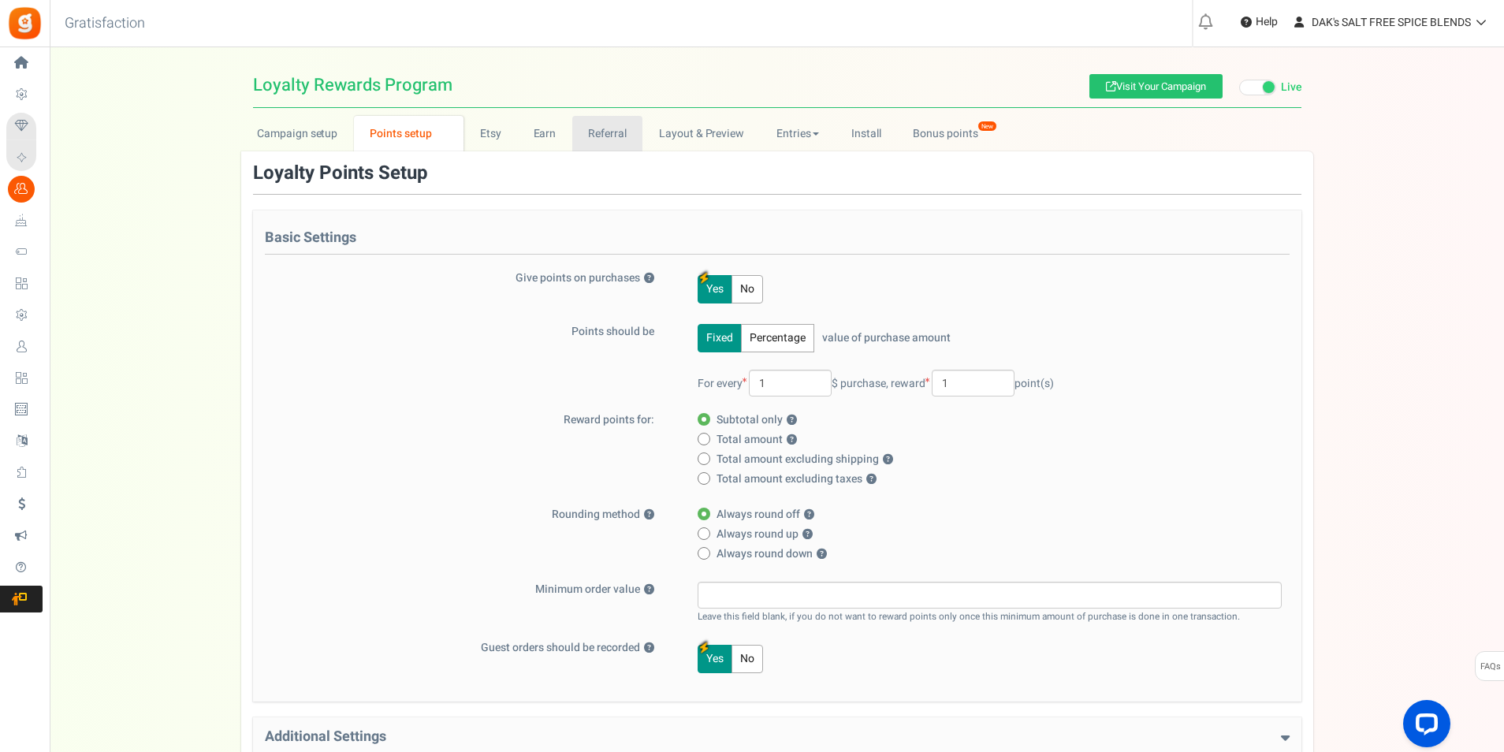
click at [620, 134] on link "Referral" at bounding box center [607, 133] width 71 height 35
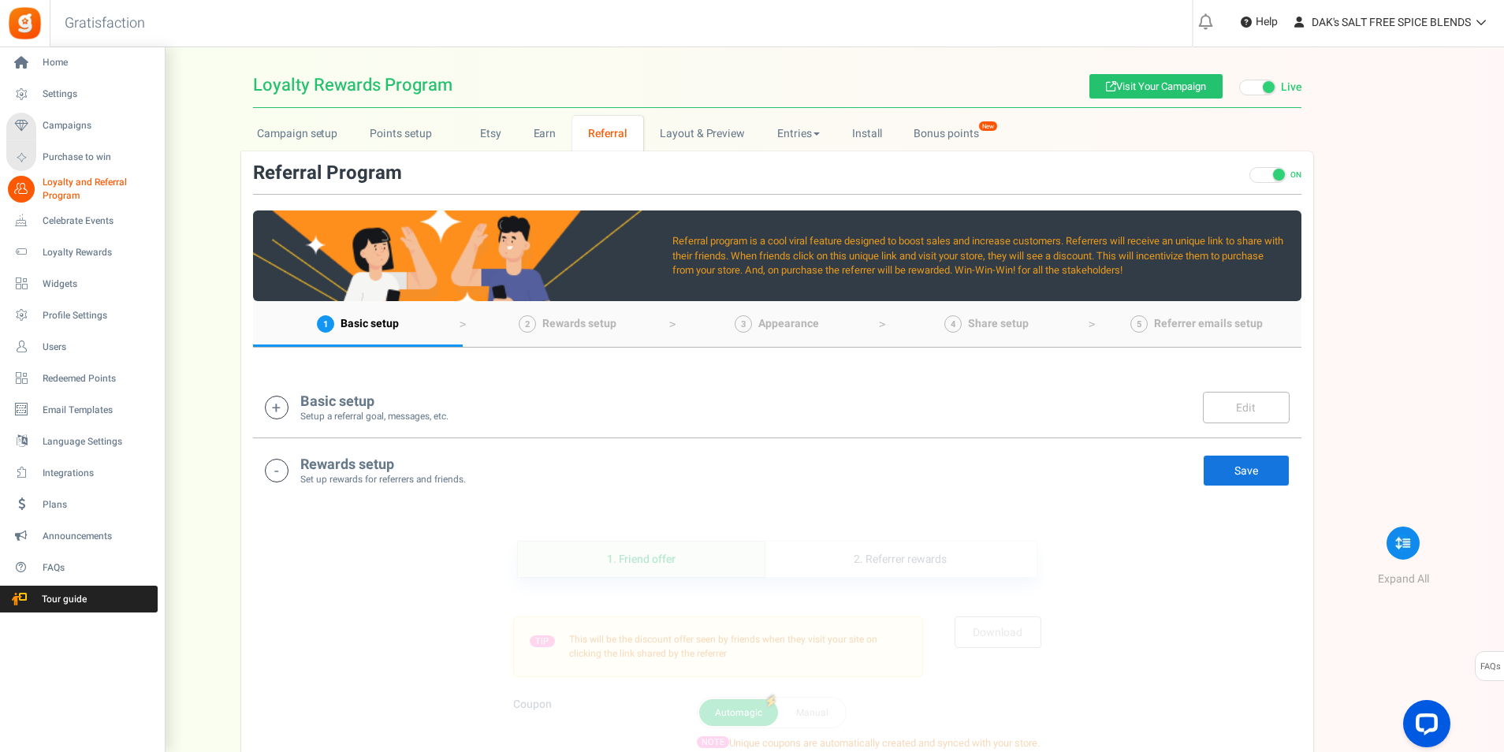
click at [62, 182] on span "Loyalty and Referral Program" at bounding box center [100, 189] width 115 height 27
click at [69, 129] on span "Campaigns" at bounding box center [98, 125] width 110 height 13
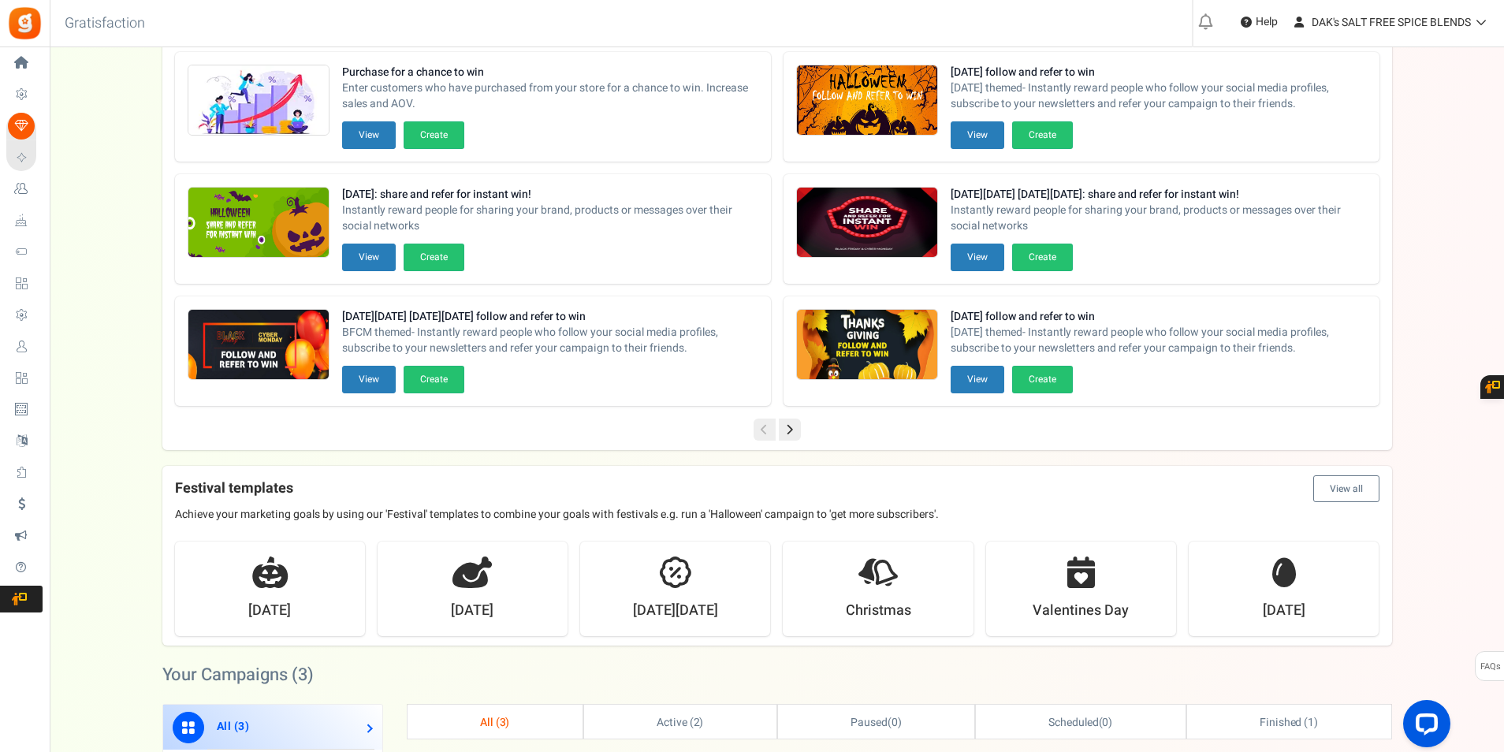
scroll to position [552, 0]
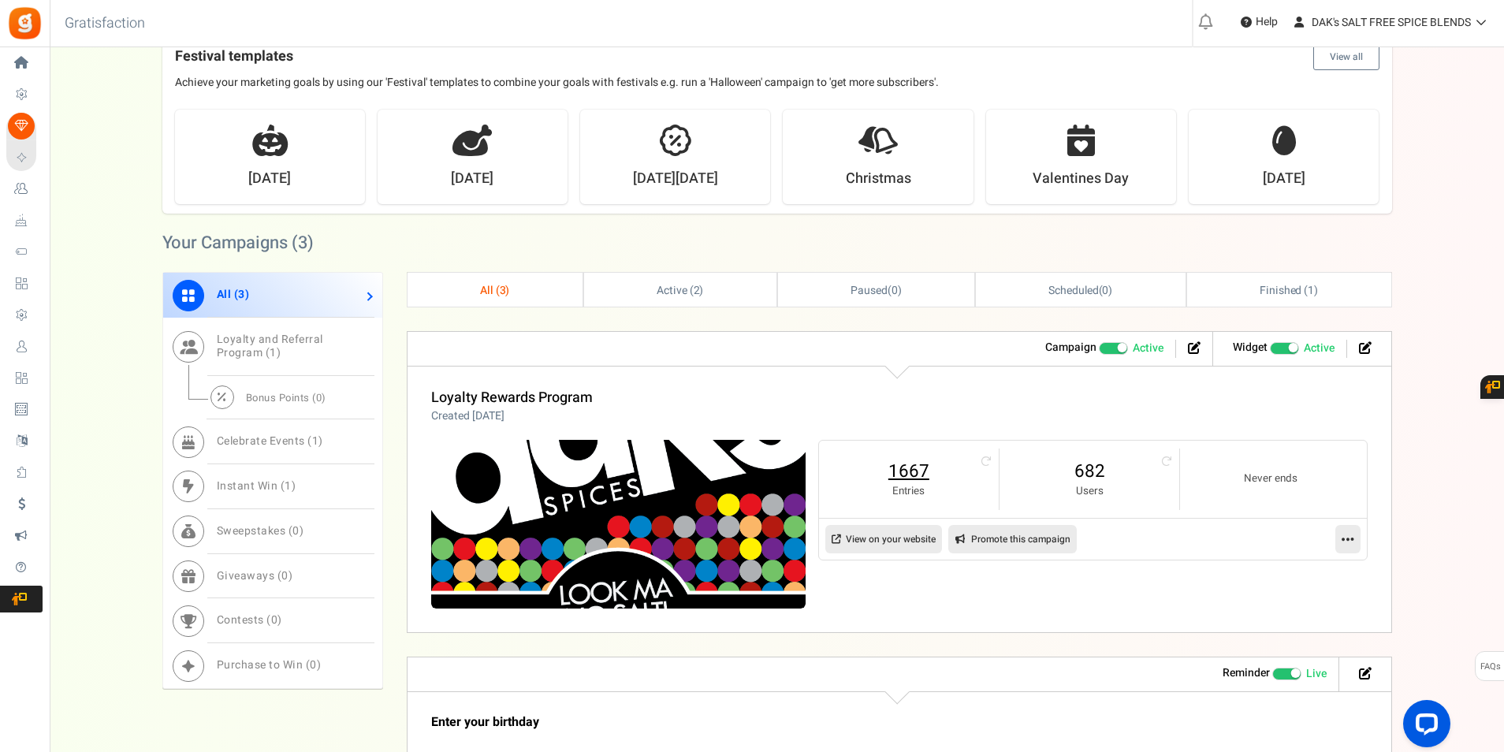
click at [911, 475] on link "1667" at bounding box center [909, 471] width 148 height 25
